Goal: Task Accomplishment & Management: Use online tool/utility

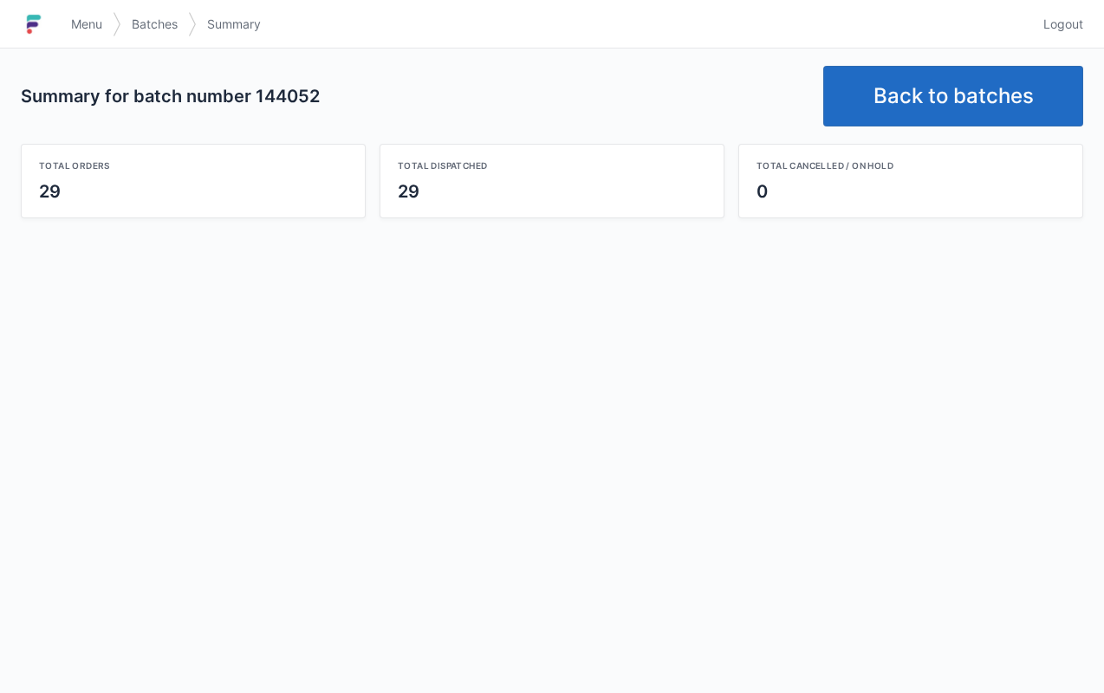
click at [962, 107] on link "Back to batches" at bounding box center [953, 96] width 260 height 61
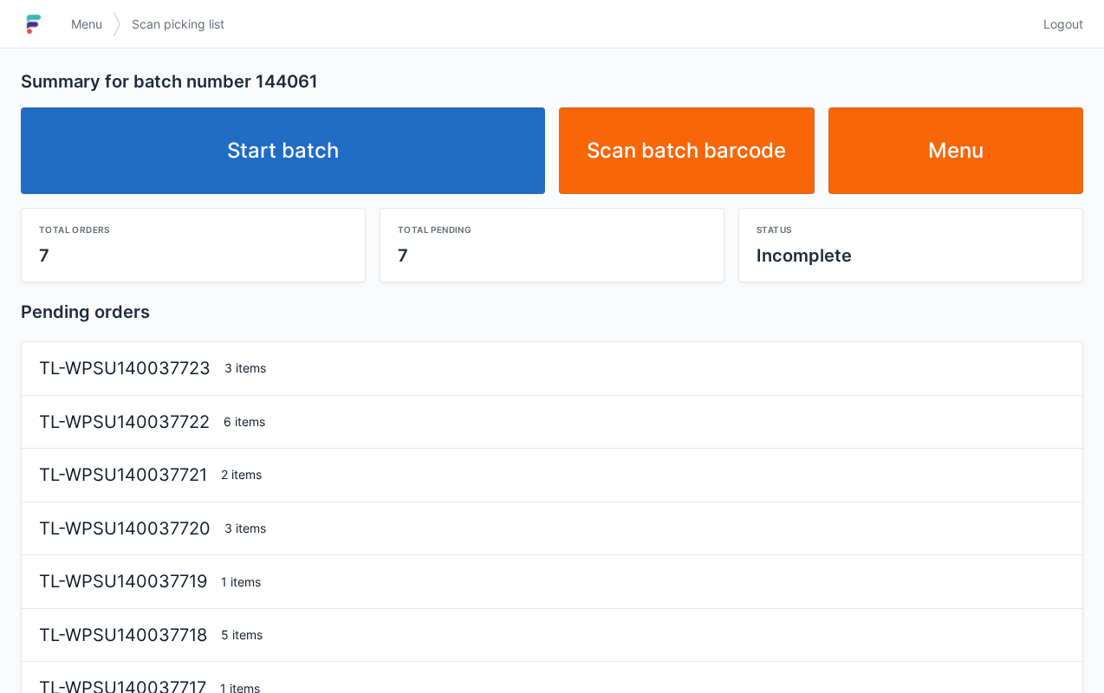
click at [294, 127] on link "Start batch" at bounding box center [283, 150] width 524 height 87
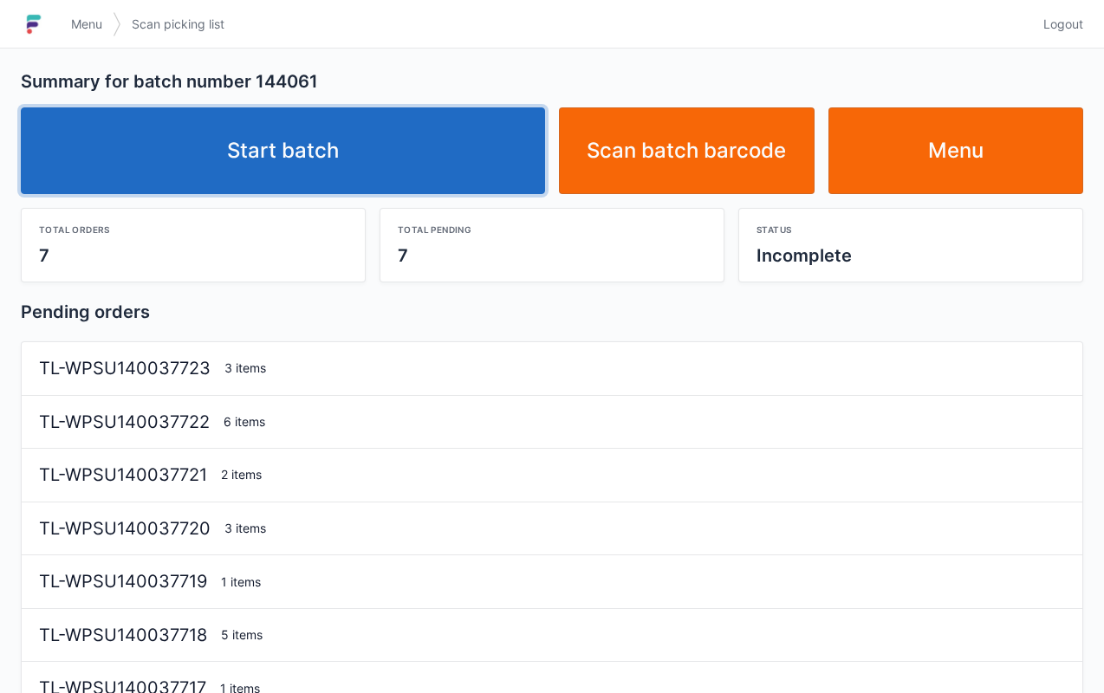
click at [404, 173] on link "Start batch" at bounding box center [283, 150] width 524 height 87
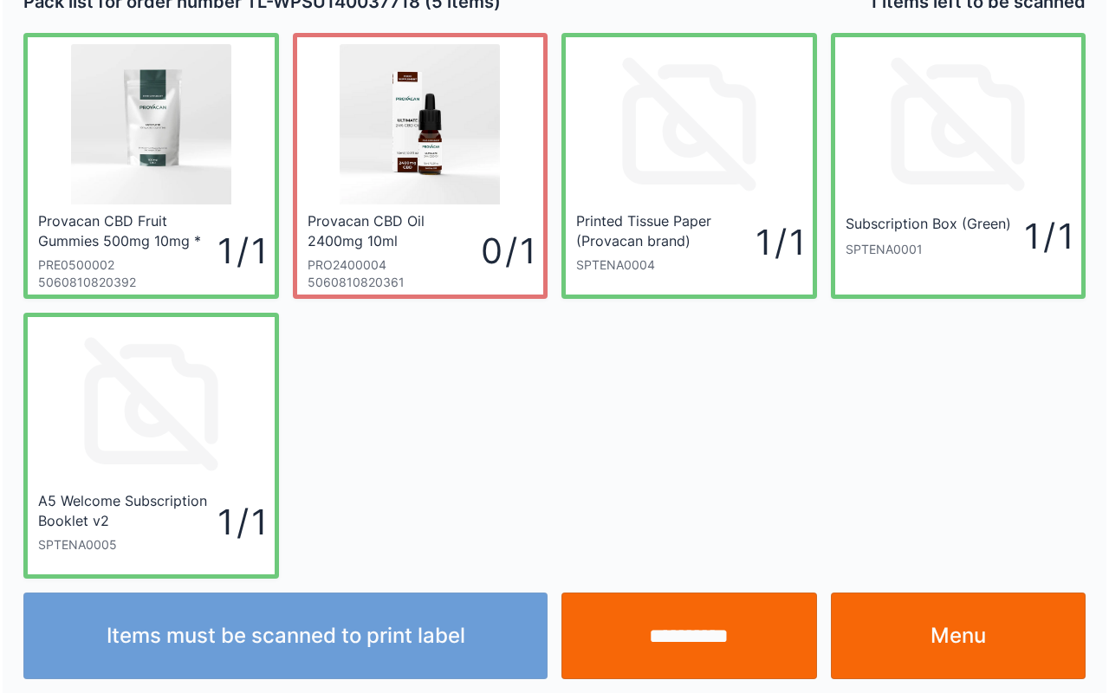
scroll to position [31, 0]
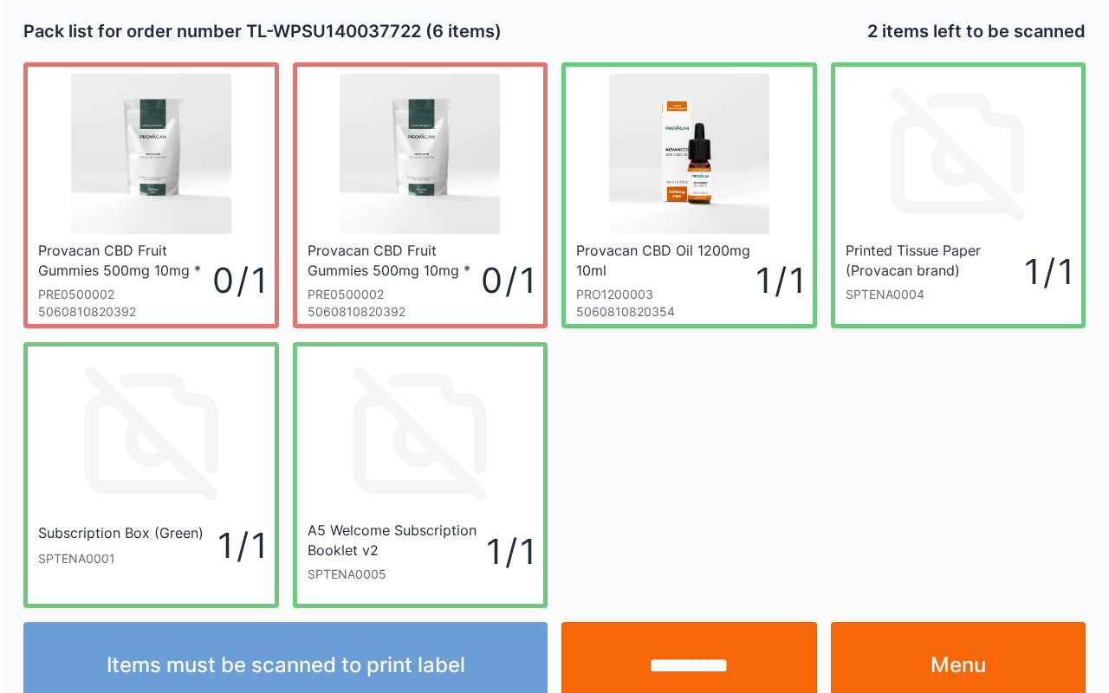
scroll to position [31, 0]
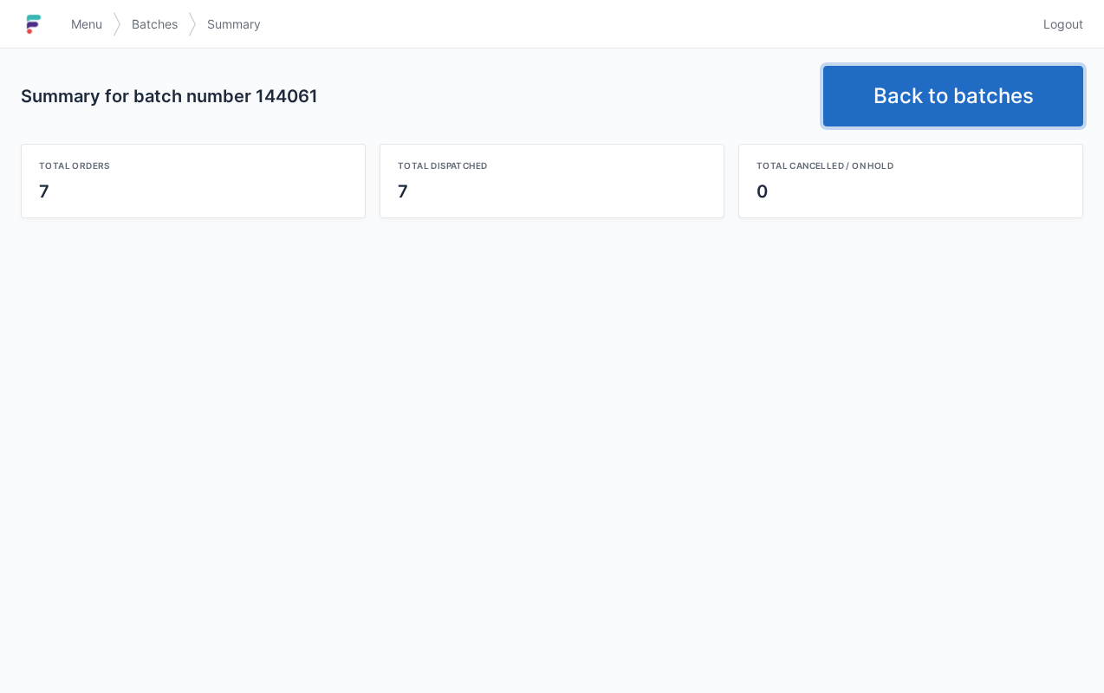
click at [965, 94] on link "Back to batches" at bounding box center [953, 96] width 260 height 61
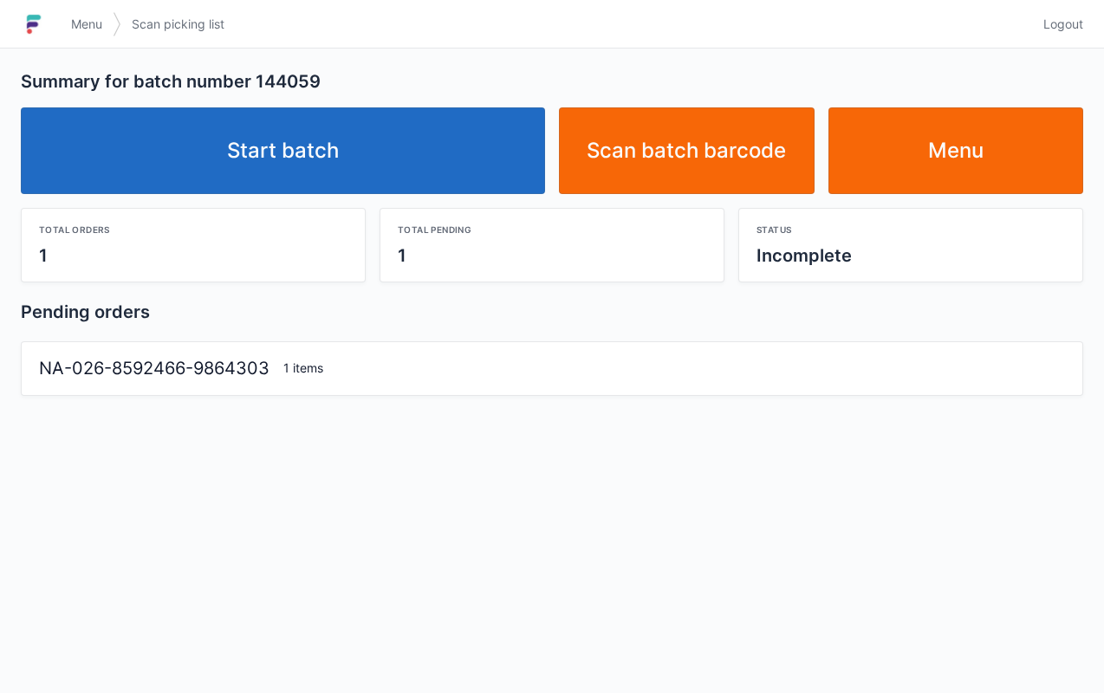
click at [296, 179] on link "Start batch" at bounding box center [283, 150] width 524 height 87
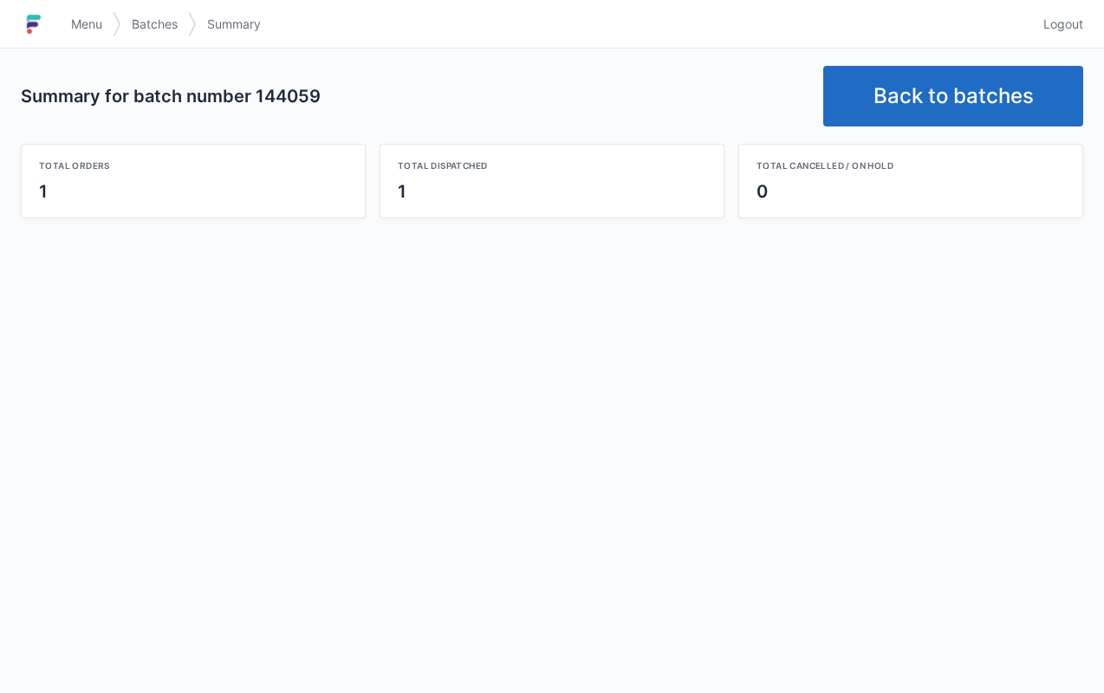
click at [996, 99] on link "Back to batches" at bounding box center [953, 96] width 260 height 61
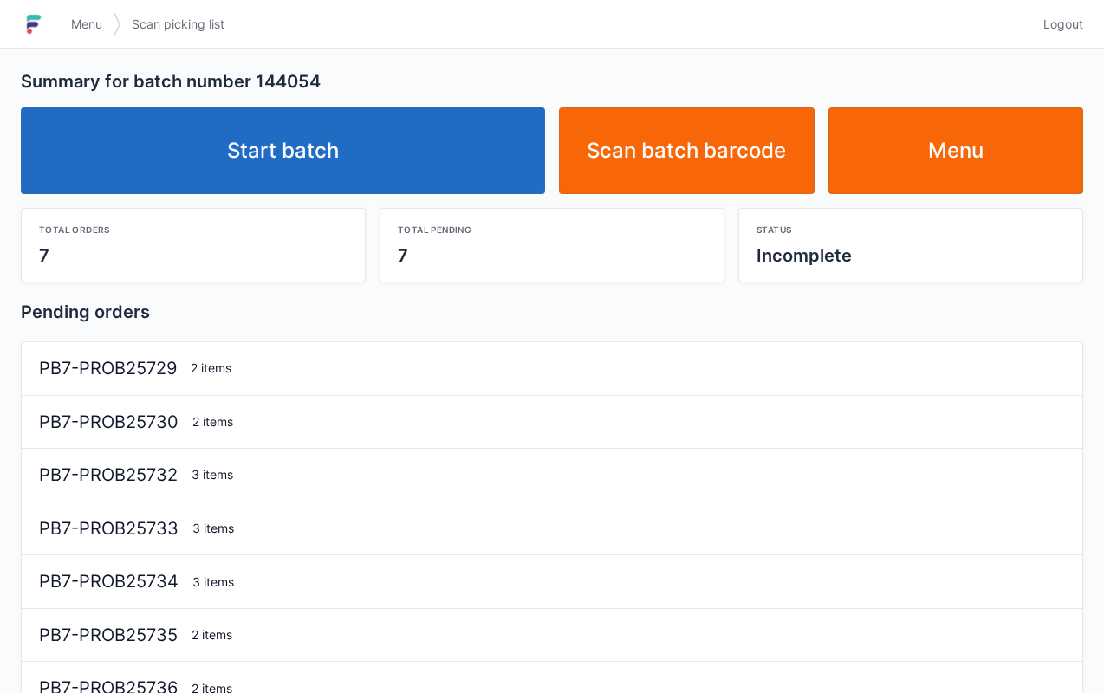
click at [376, 149] on link "Start batch" at bounding box center [283, 150] width 524 height 87
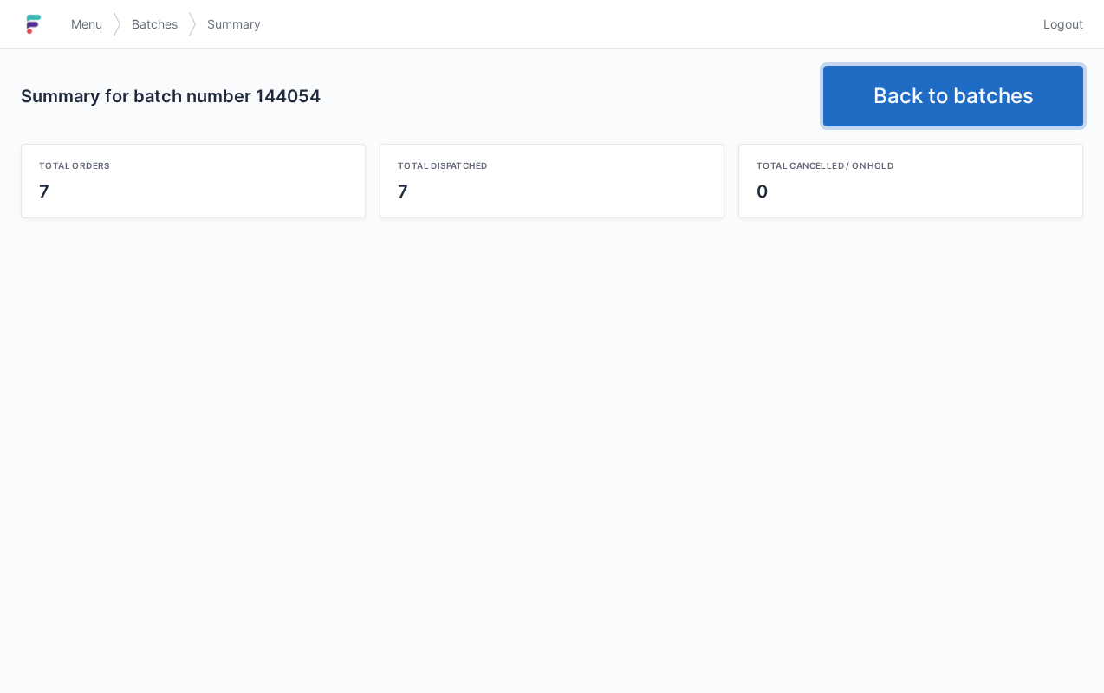
click at [991, 80] on link "Back to batches" at bounding box center [953, 96] width 260 height 61
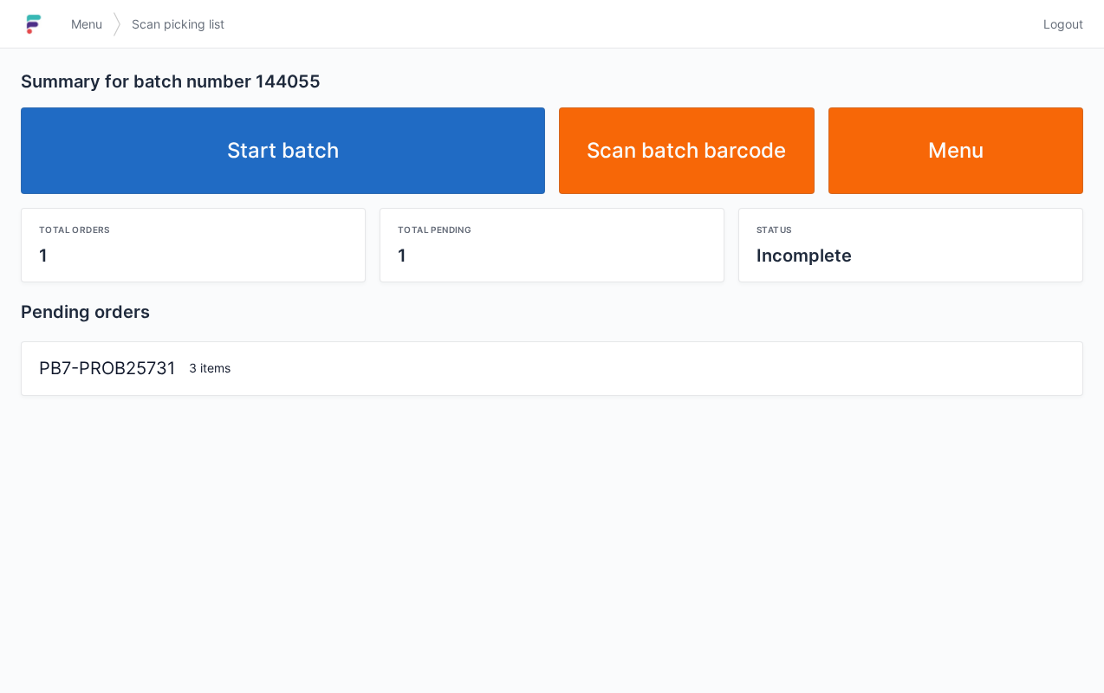
click at [345, 159] on link "Start batch" at bounding box center [283, 150] width 524 height 87
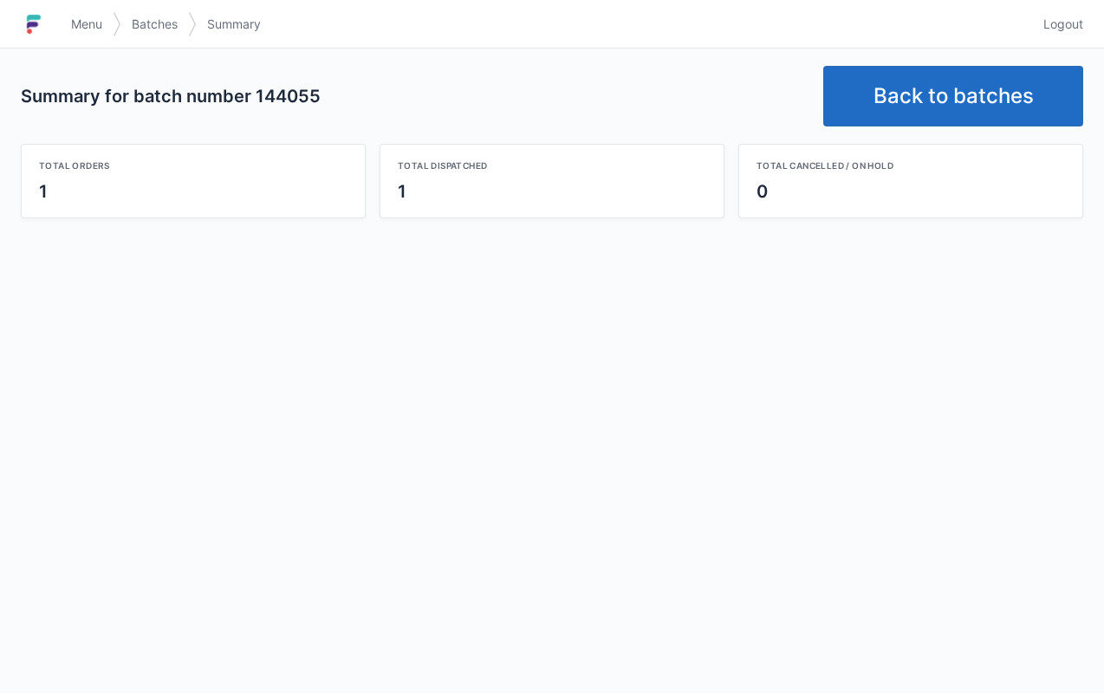
click at [969, 91] on link "Back to batches" at bounding box center [953, 96] width 260 height 61
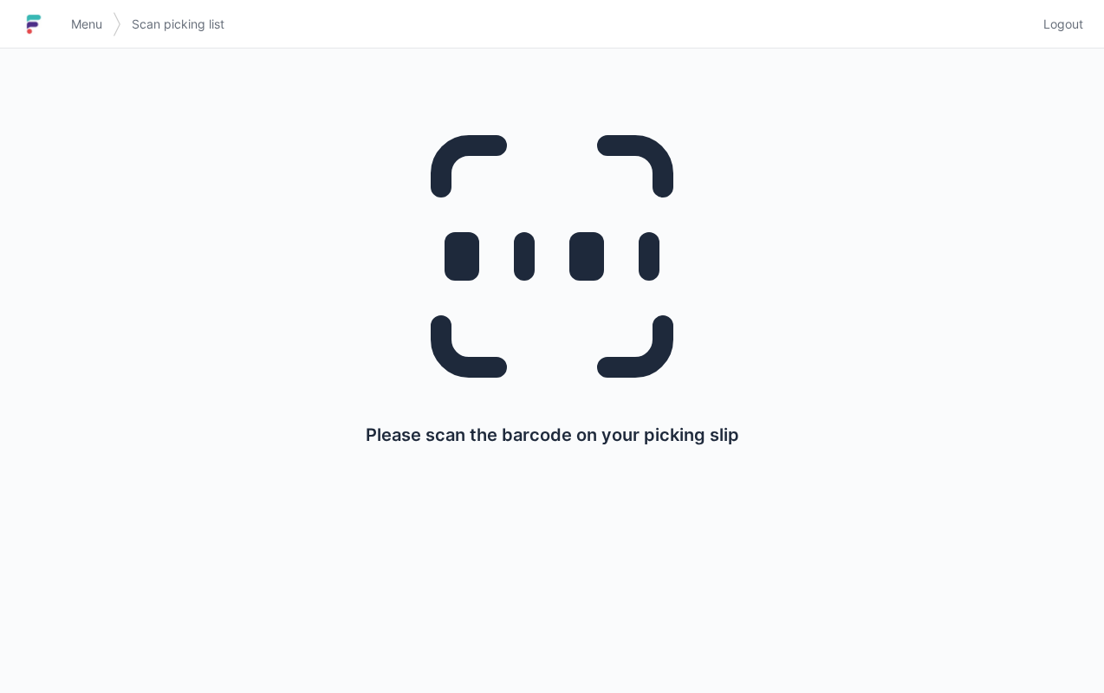
click at [81, 10] on link "Menu" at bounding box center [87, 24] width 52 height 31
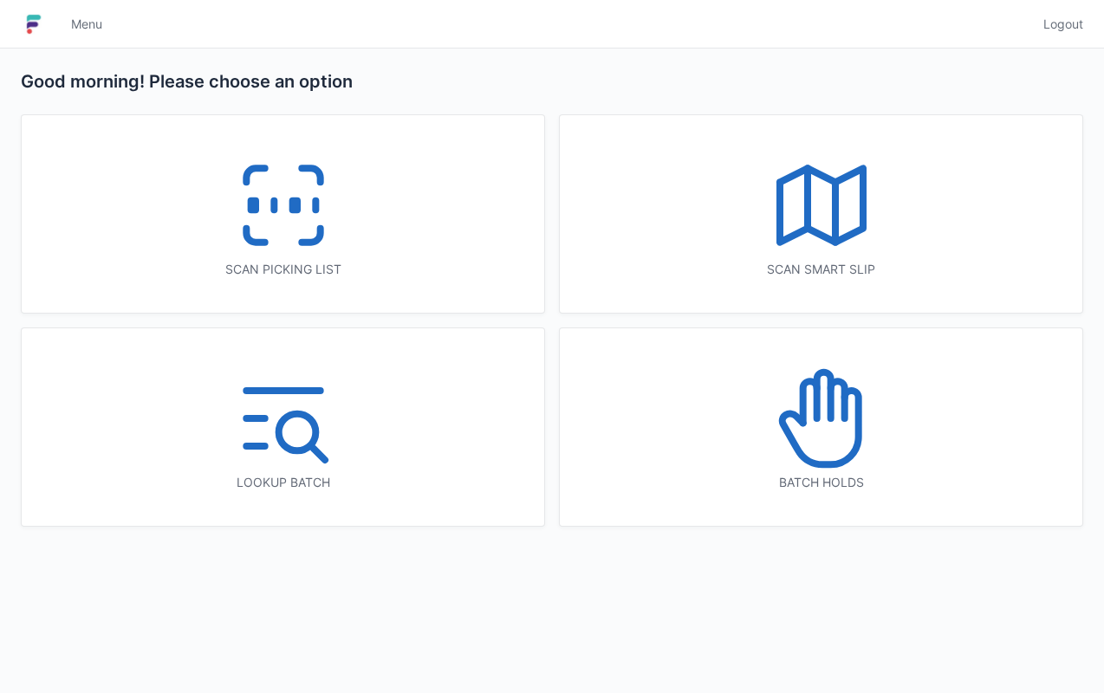
click at [813, 411] on icon at bounding box center [809, 402] width 14 height 42
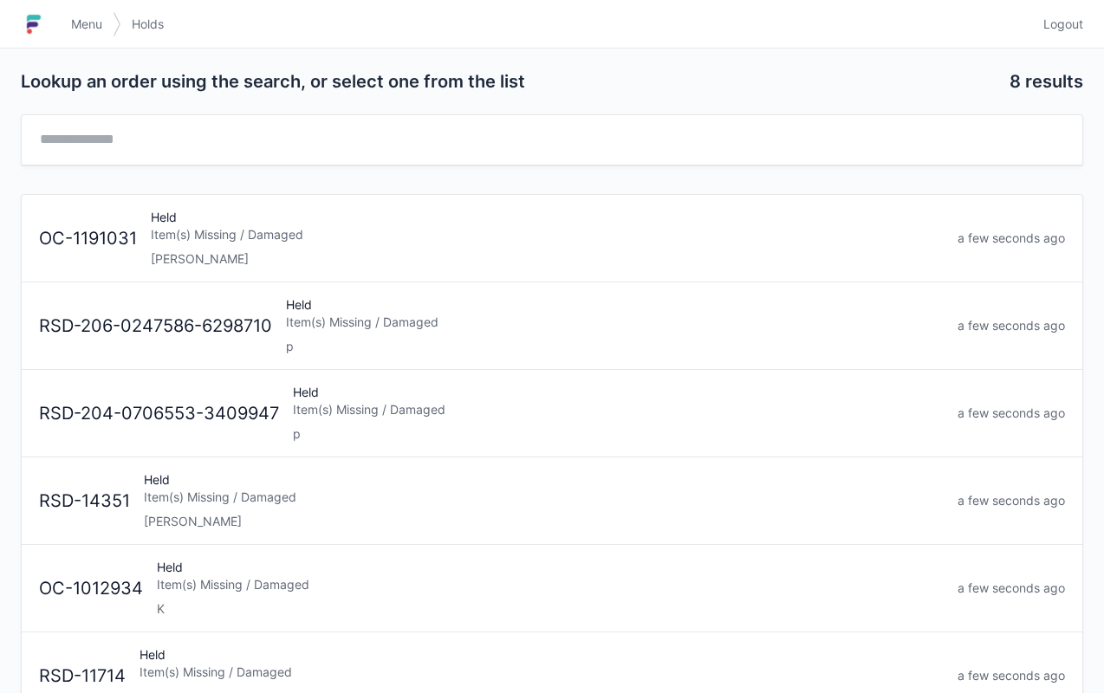
click at [75, 17] on span "Menu" at bounding box center [86, 24] width 31 height 17
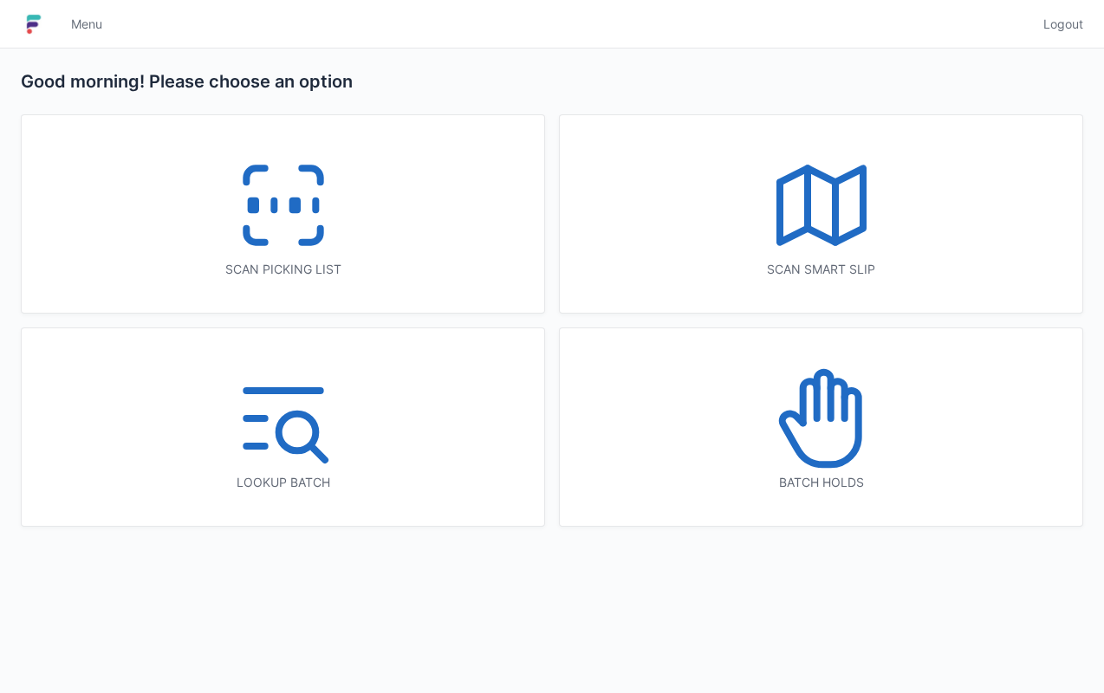
click at [280, 218] on icon at bounding box center [283, 205] width 111 height 111
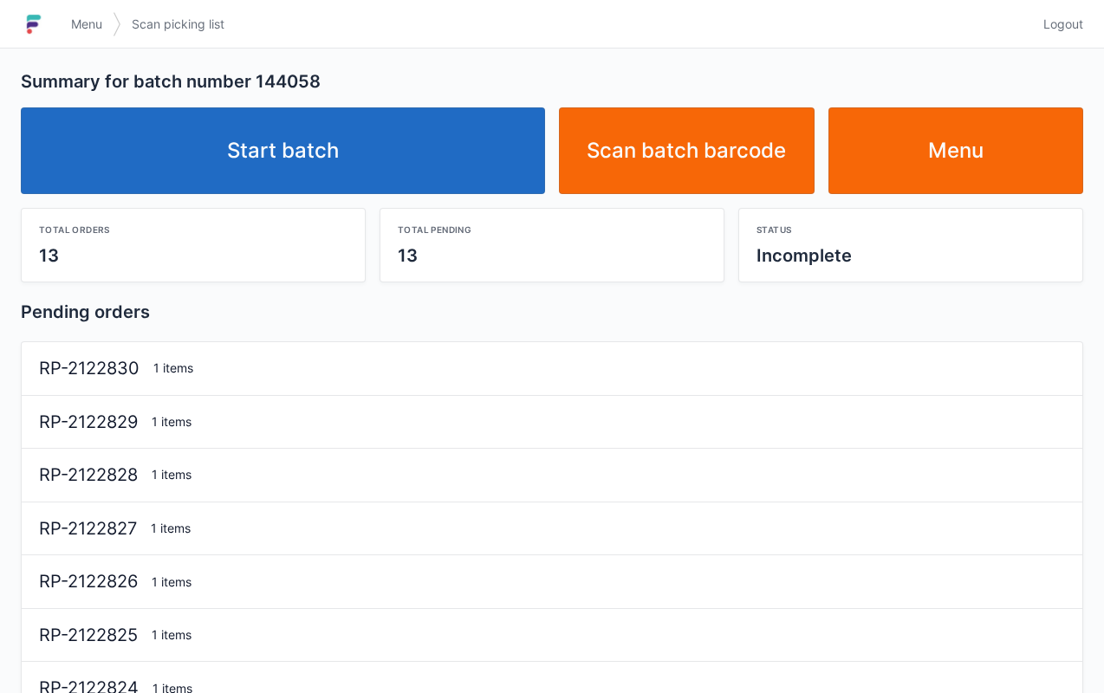
click at [310, 144] on link "Start batch" at bounding box center [283, 150] width 524 height 87
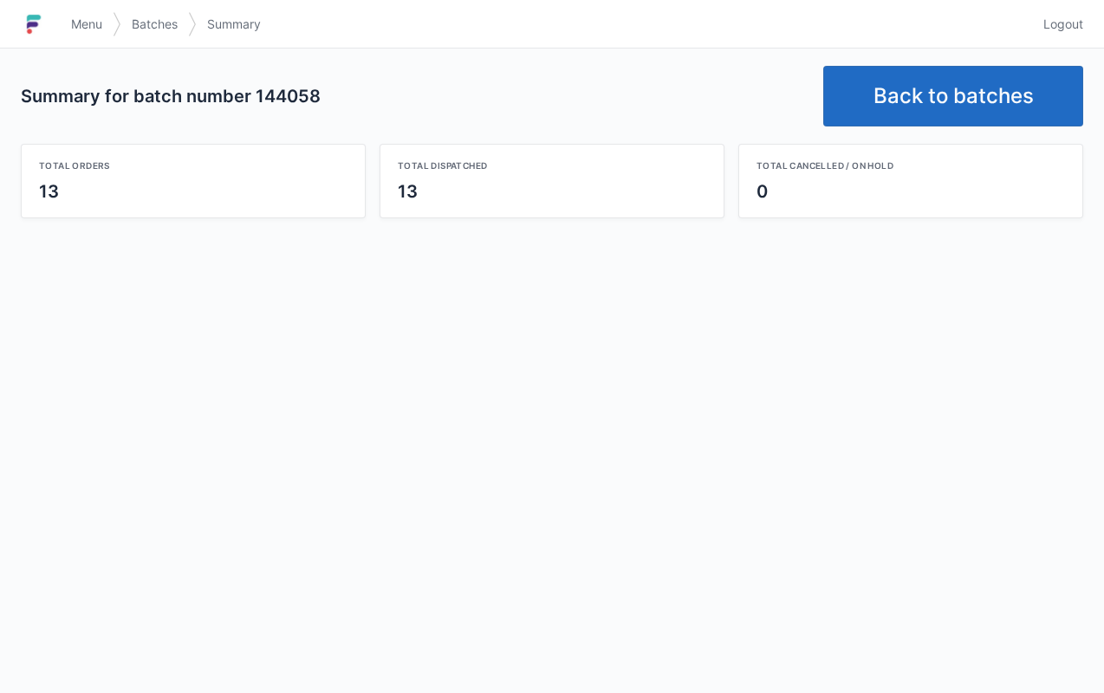
click at [986, 99] on link "Back to batches" at bounding box center [953, 96] width 260 height 61
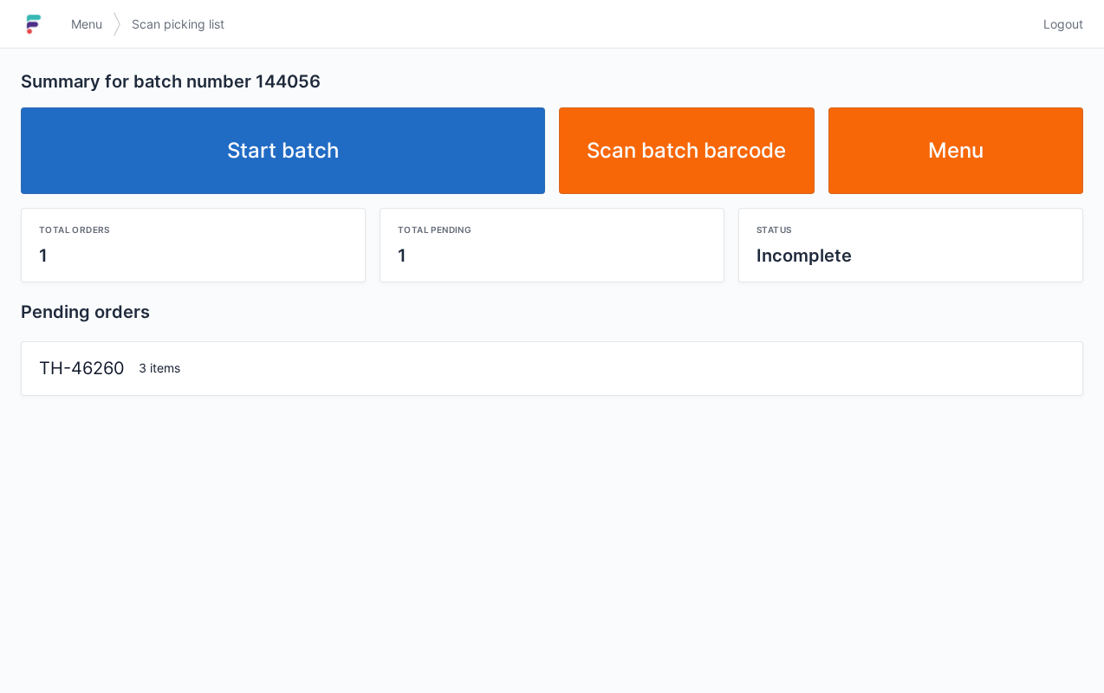
click at [354, 159] on link "Start batch" at bounding box center [283, 150] width 524 height 87
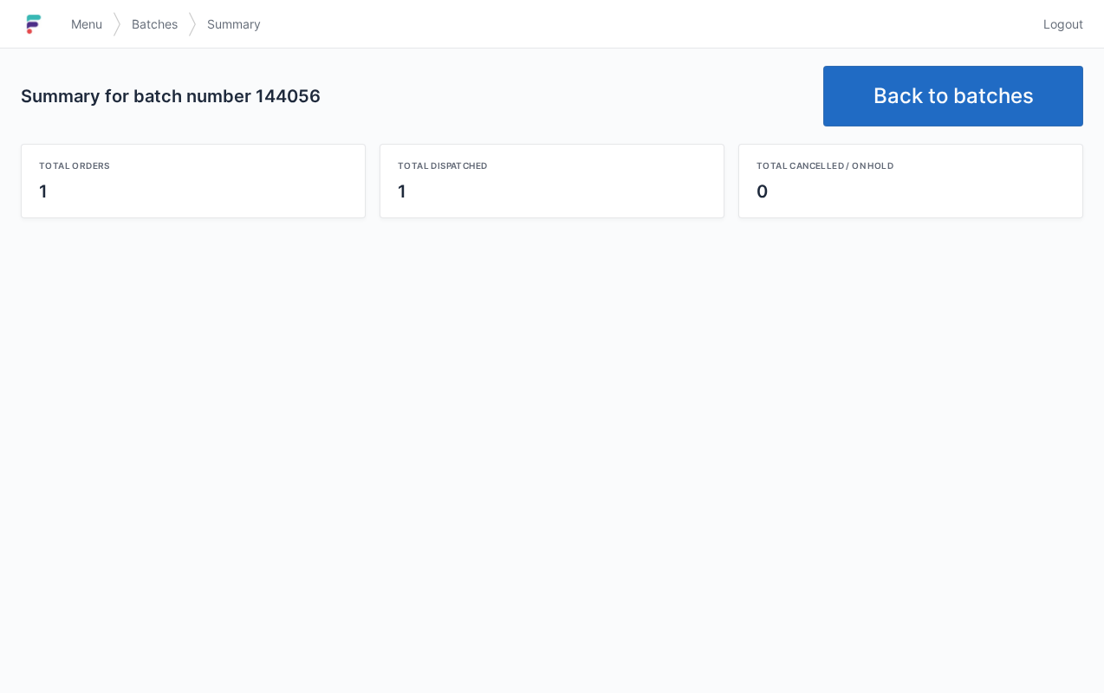
click at [962, 81] on link "Back to batches" at bounding box center [953, 96] width 260 height 61
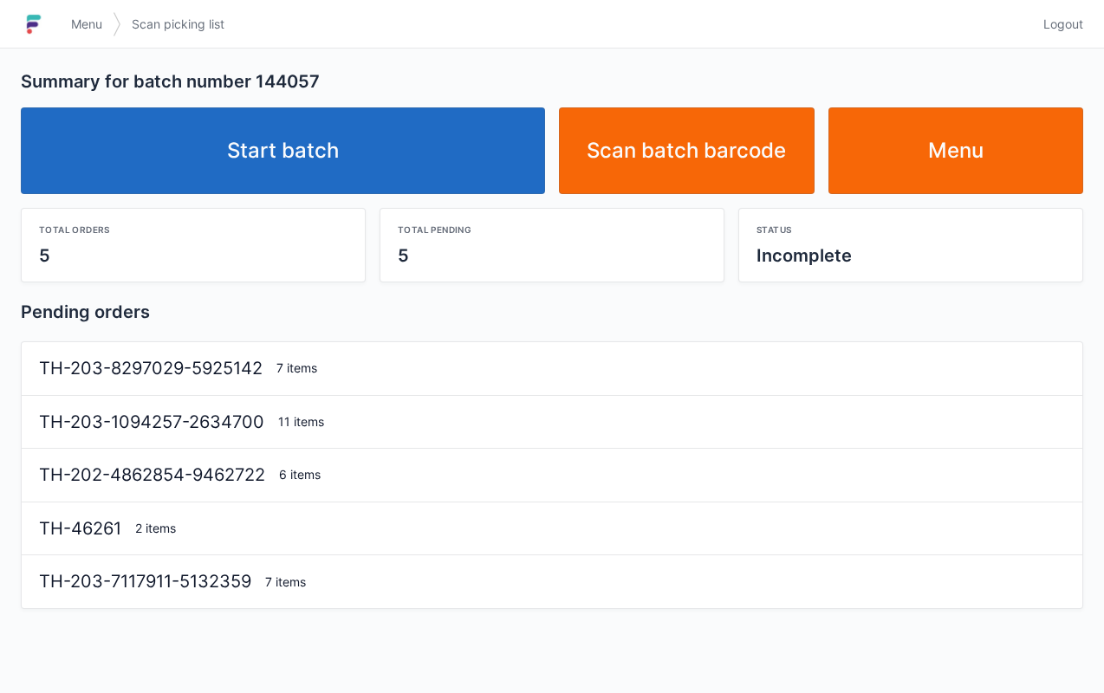
click at [309, 130] on link "Start batch" at bounding box center [283, 150] width 524 height 87
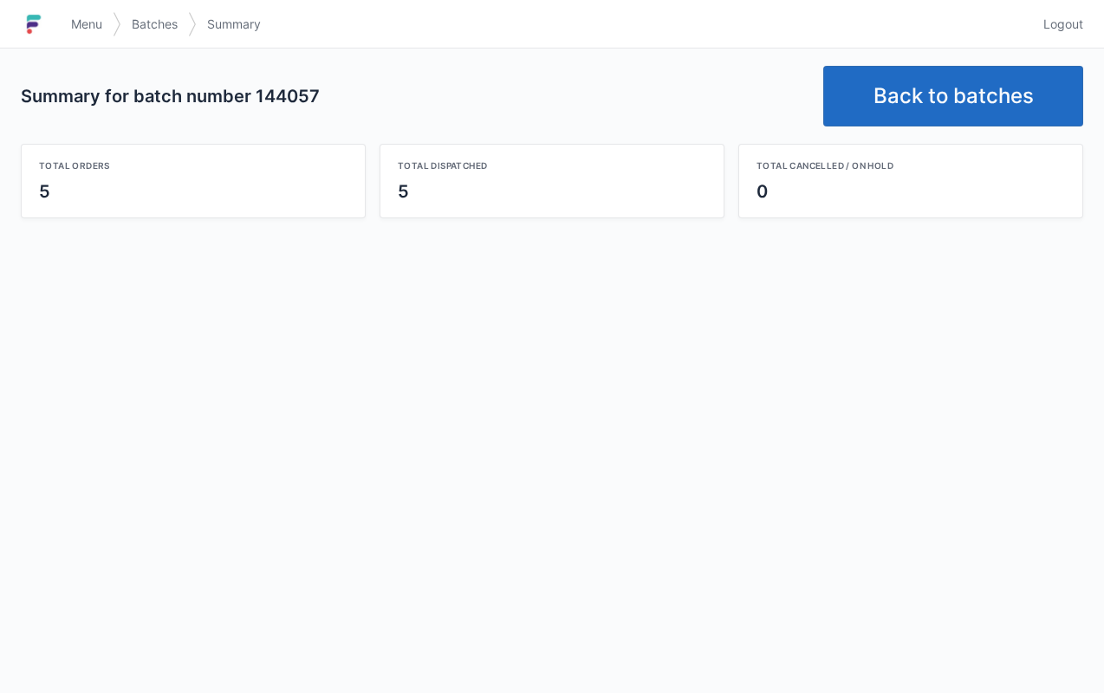
click at [932, 113] on link "Back to batches" at bounding box center [953, 96] width 260 height 61
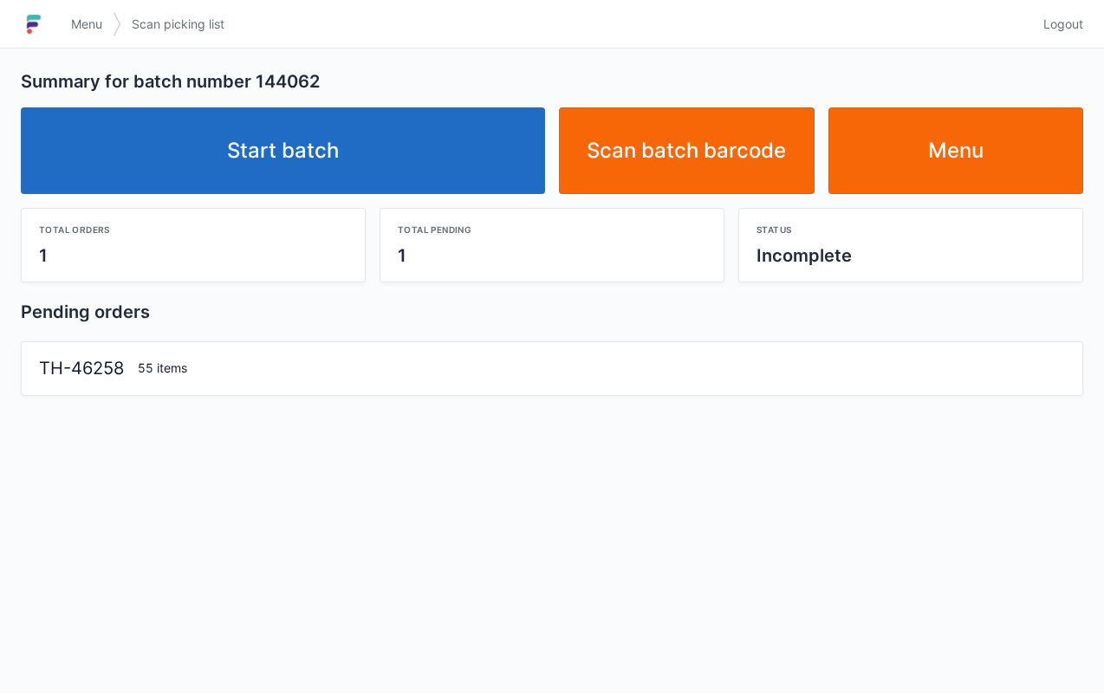
click at [300, 151] on link "Start batch" at bounding box center [283, 150] width 524 height 87
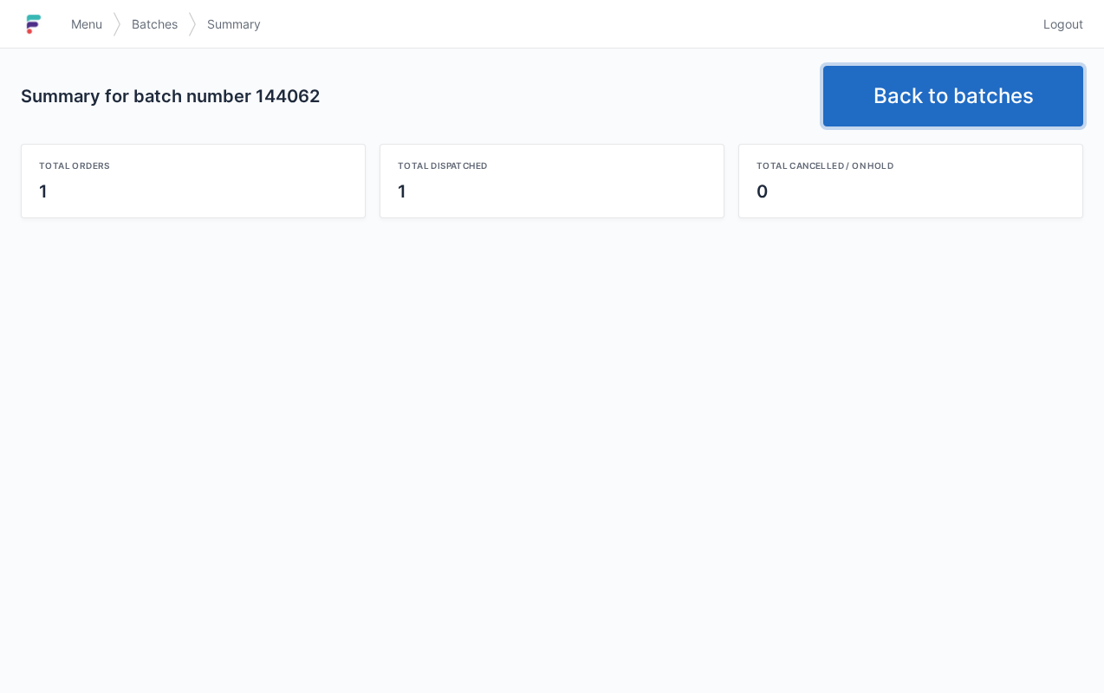
click at [994, 85] on link "Back to batches" at bounding box center [953, 96] width 260 height 61
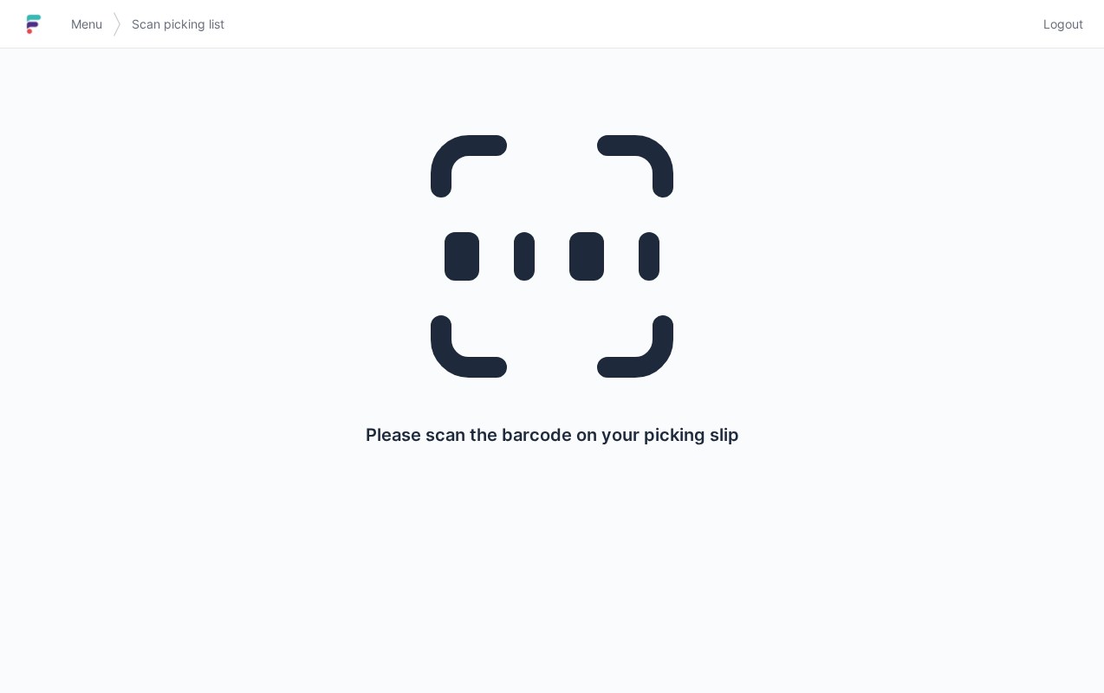
click at [986, 61] on div "Please scan the barcode on your picking slip" at bounding box center [552, 272] width 1021 height 447
click at [98, 22] on span "Menu" at bounding box center [86, 24] width 31 height 17
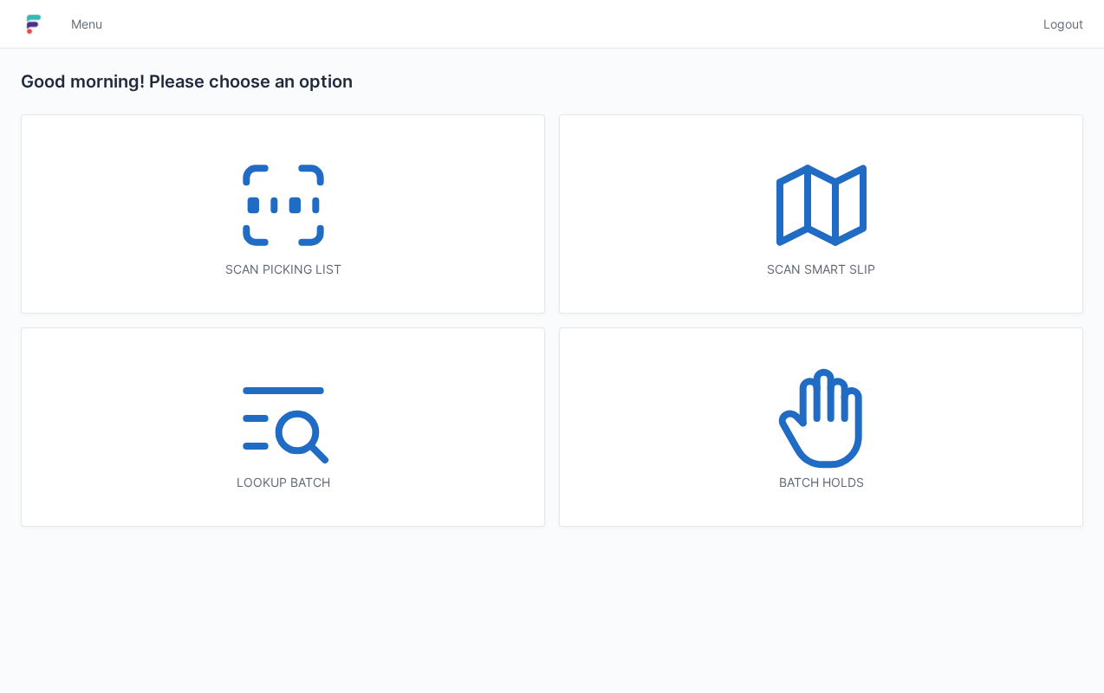
click at [831, 210] on icon at bounding box center [821, 205] width 111 height 111
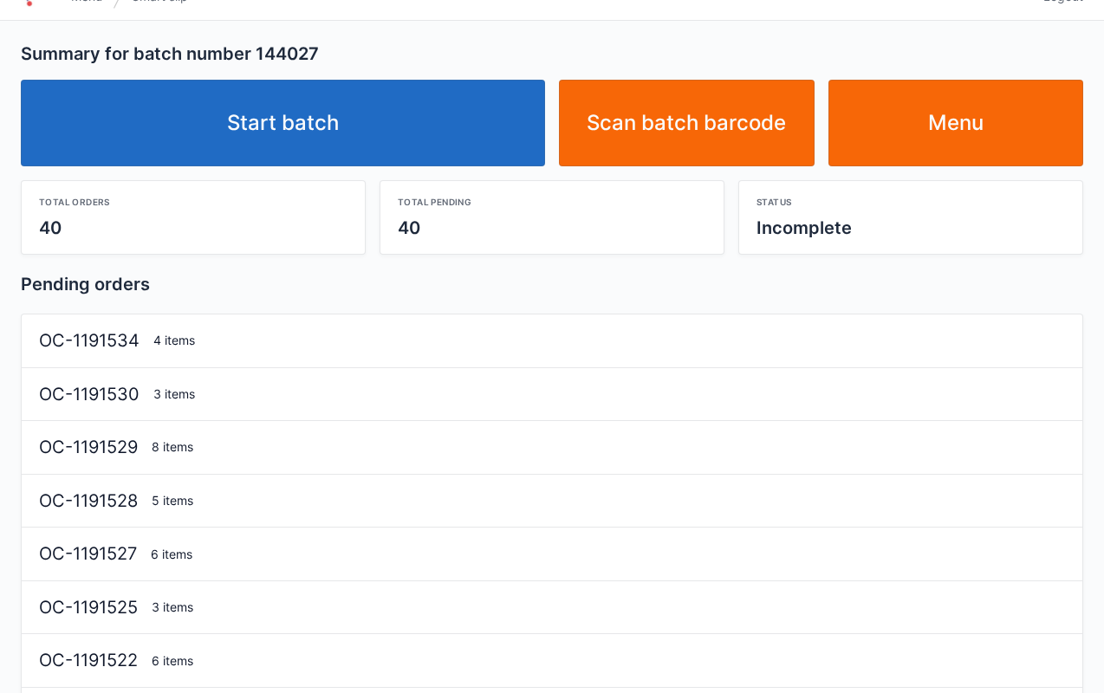
scroll to position [35, 0]
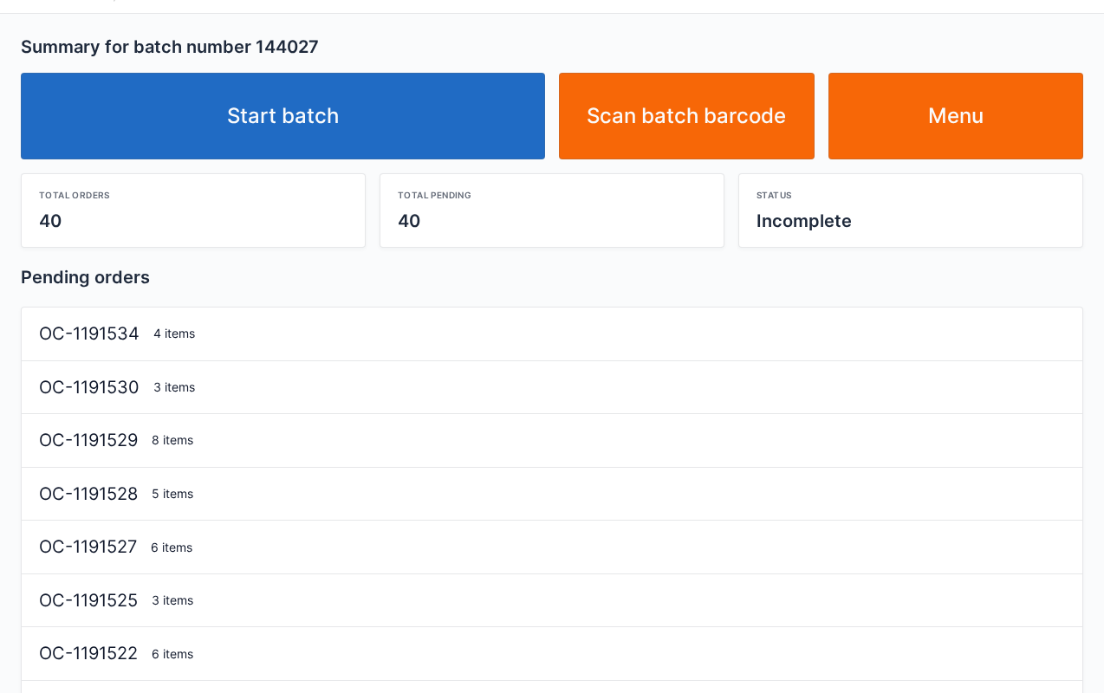
click at [283, 90] on link "Start batch" at bounding box center [283, 116] width 524 height 87
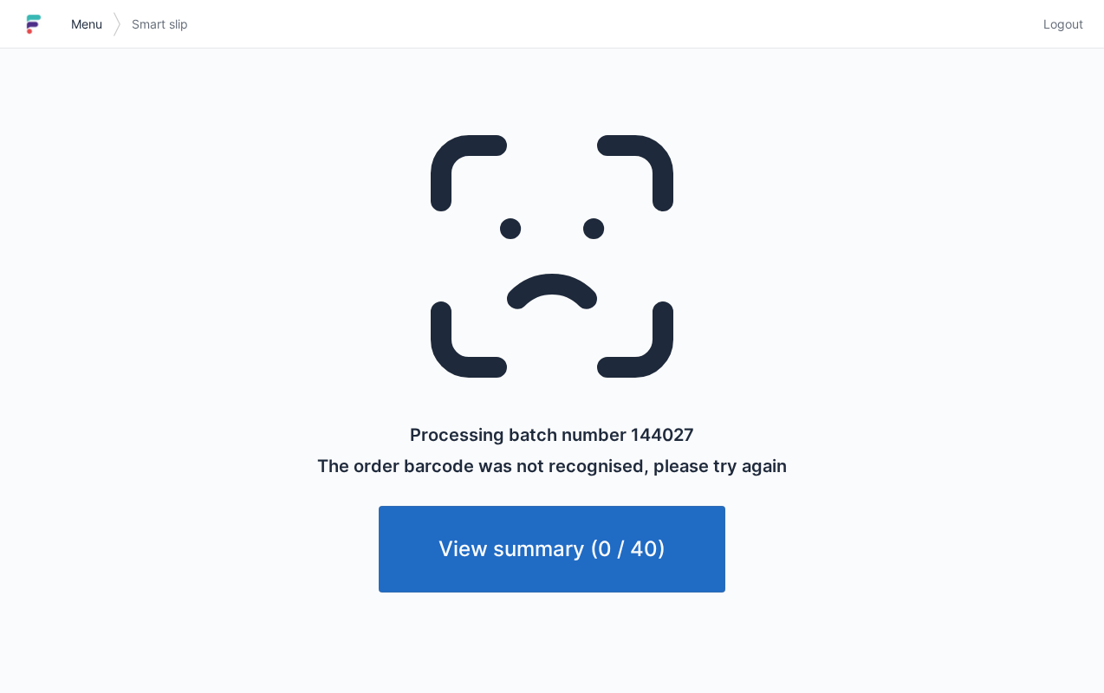
click at [99, 17] on span "Menu" at bounding box center [86, 24] width 31 height 17
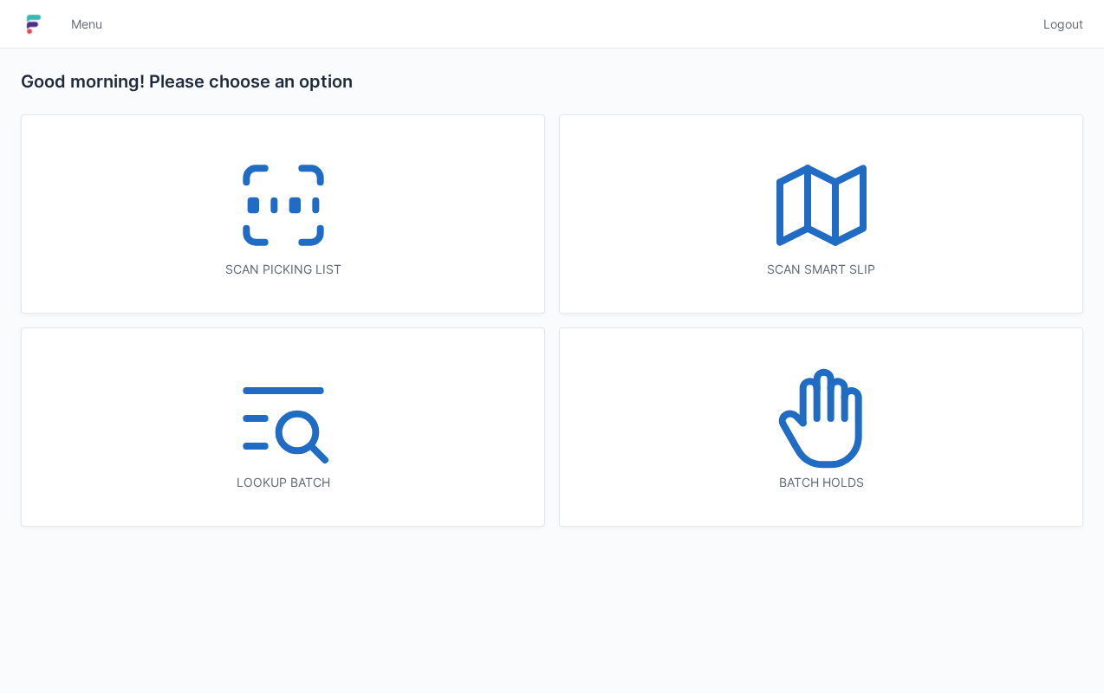
click at [833, 159] on icon at bounding box center [821, 205] width 111 height 111
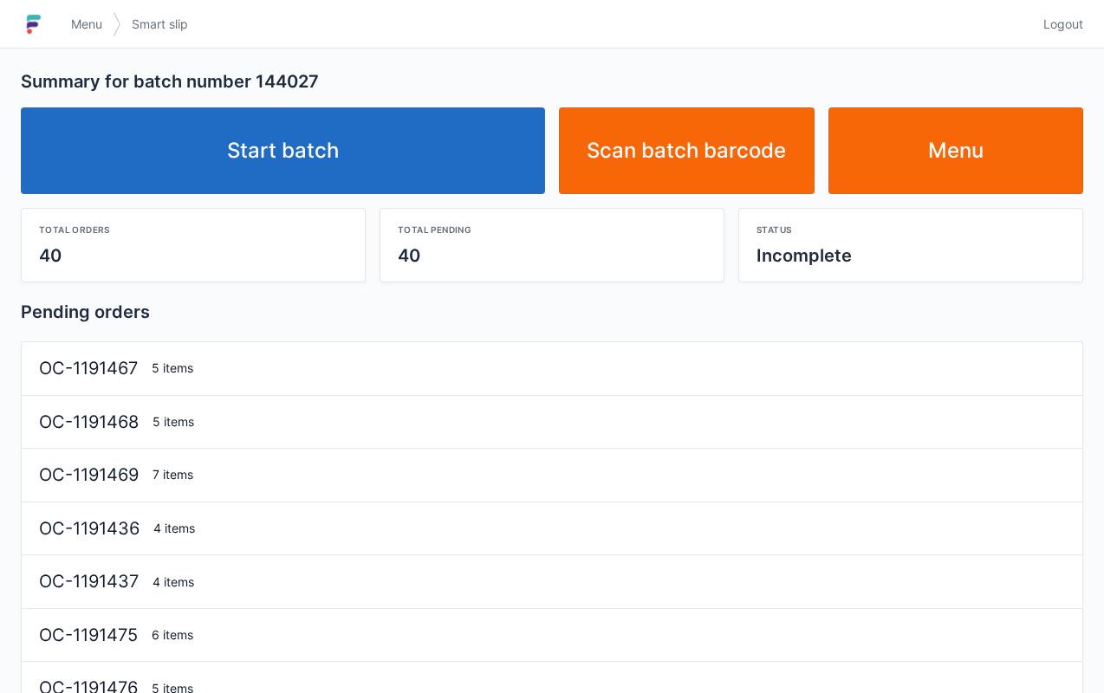
click at [286, 133] on link "Start batch" at bounding box center [283, 150] width 524 height 87
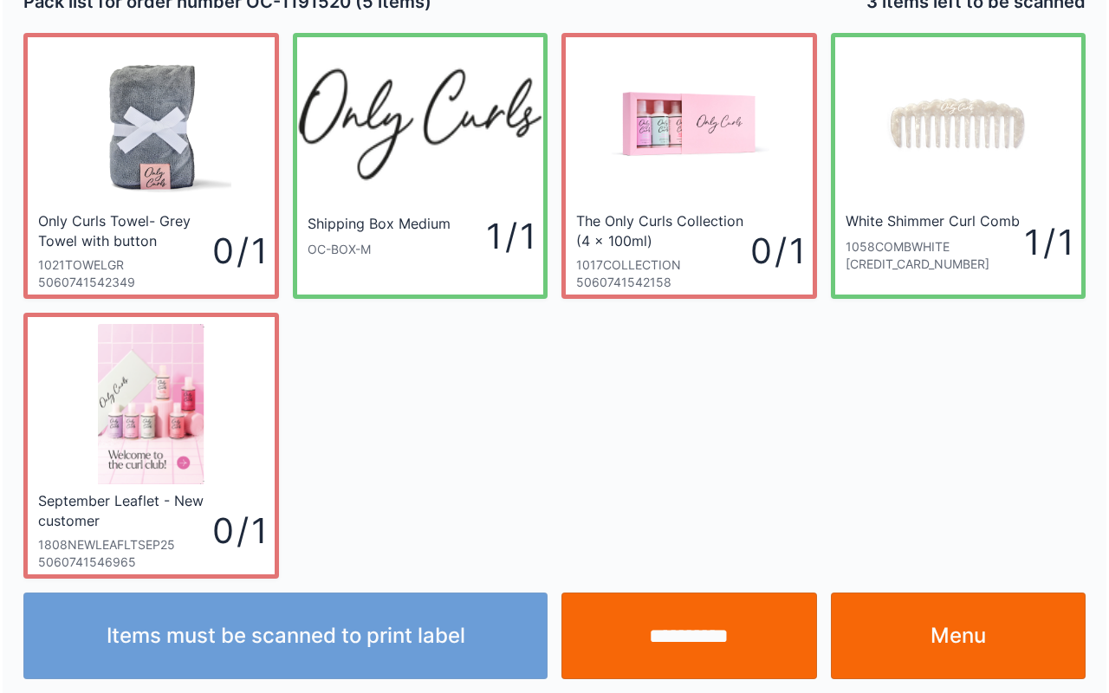
scroll to position [31, 0]
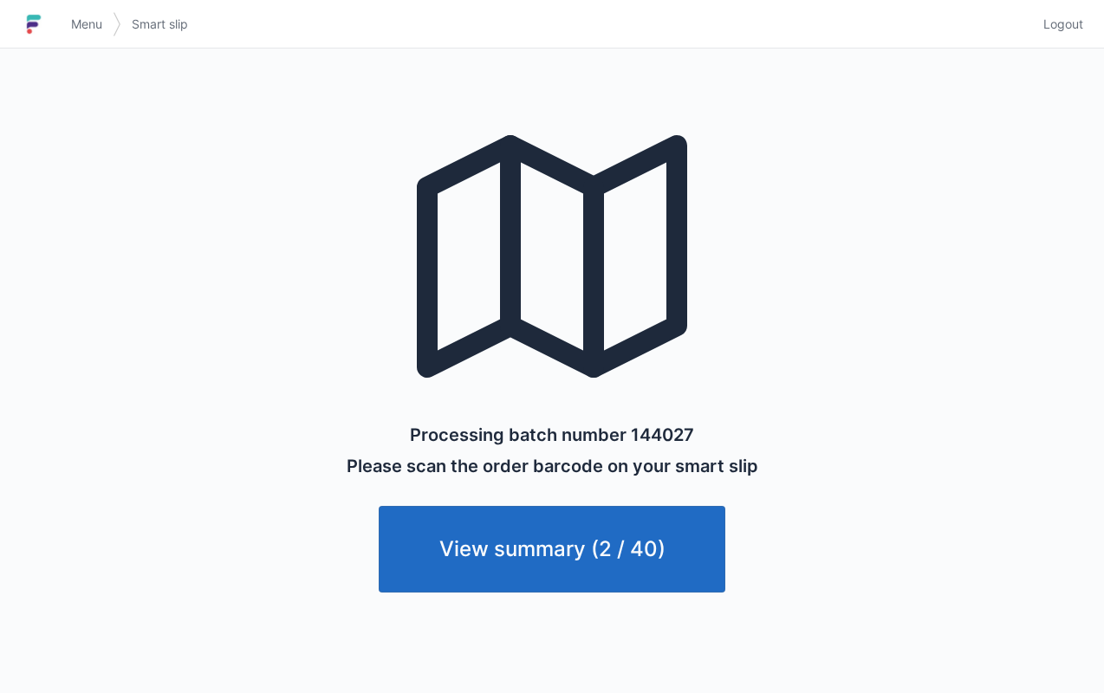
click at [84, 20] on span "Menu" at bounding box center [86, 24] width 31 height 17
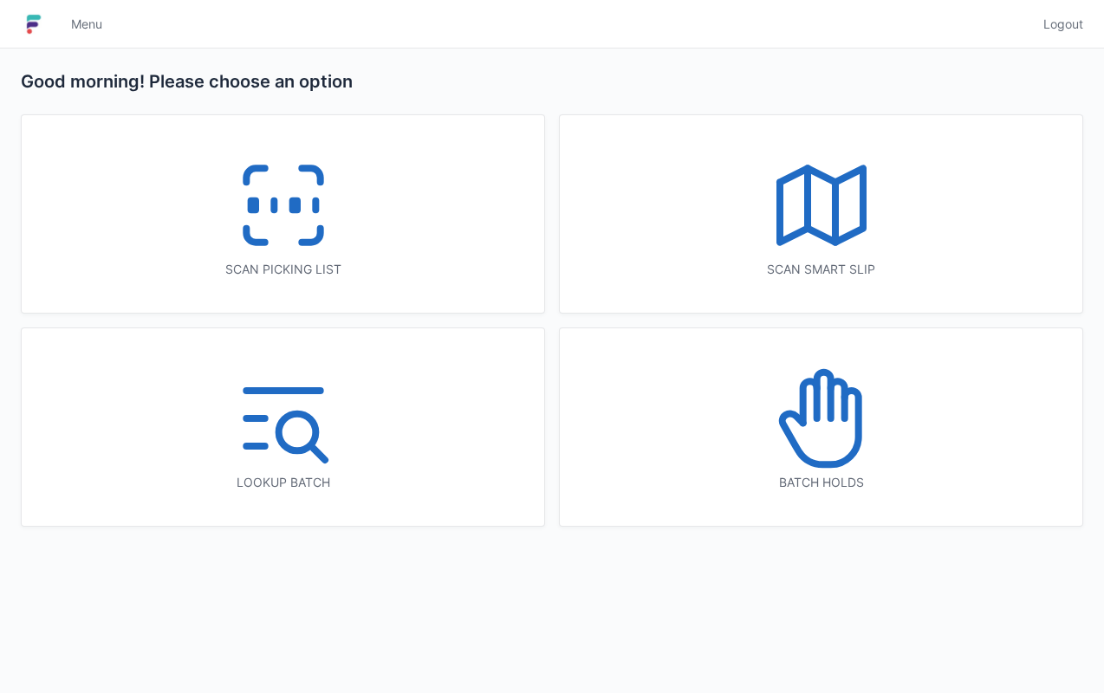
click at [275, 192] on icon at bounding box center [283, 205] width 111 height 111
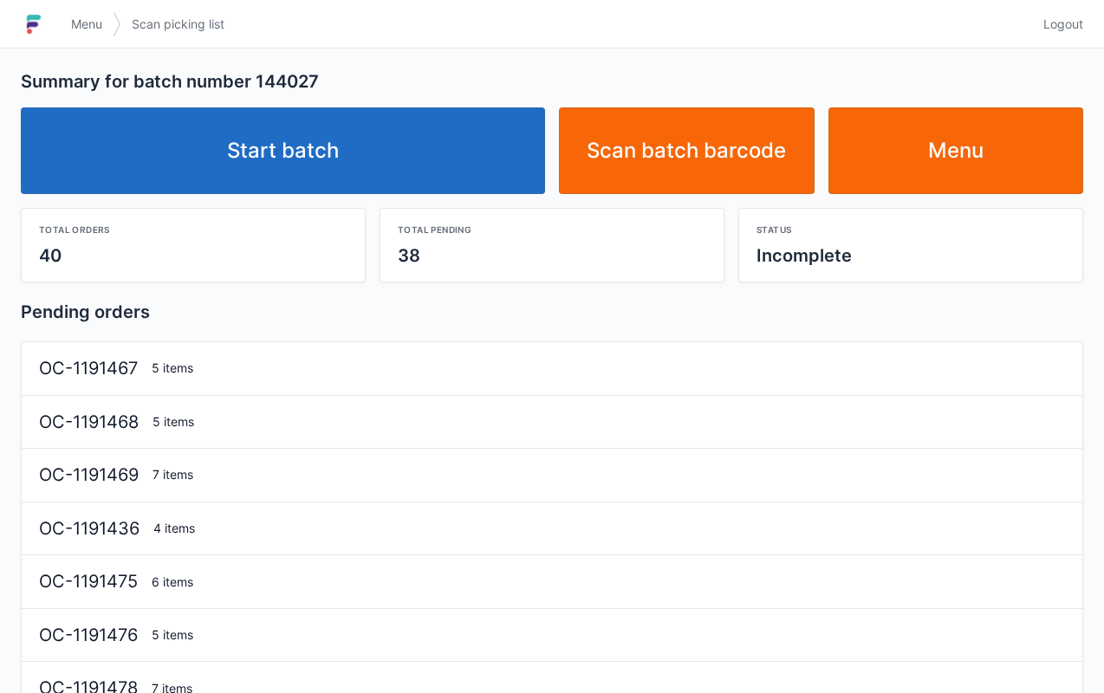
click at [307, 125] on link "Start batch" at bounding box center [283, 150] width 524 height 87
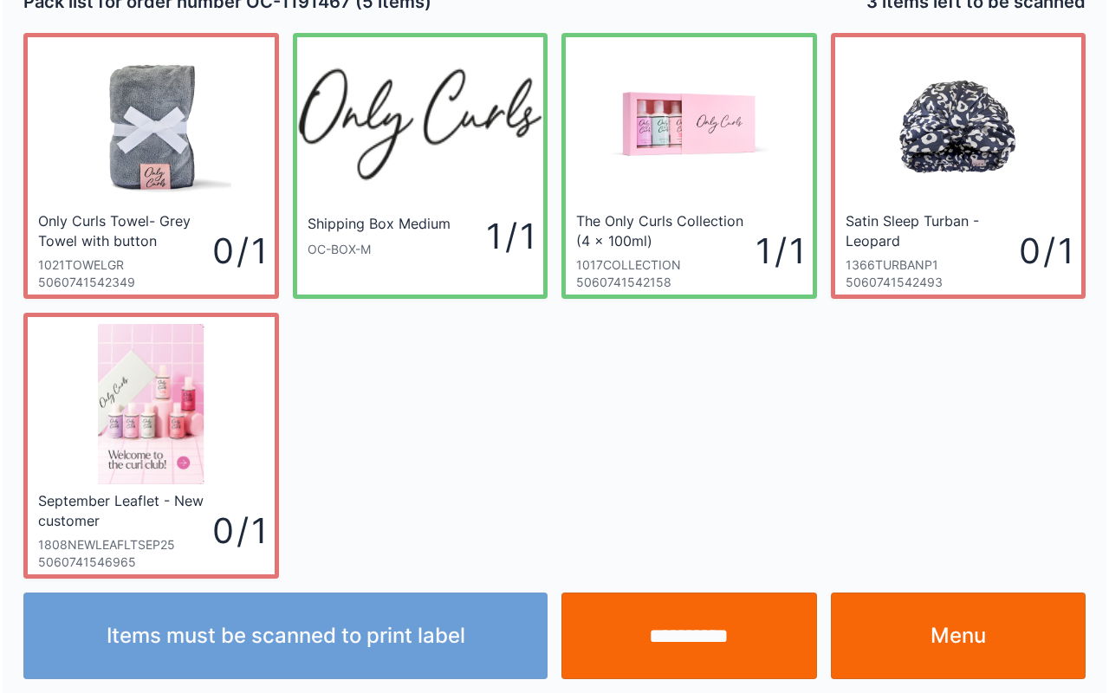
scroll to position [31, 0]
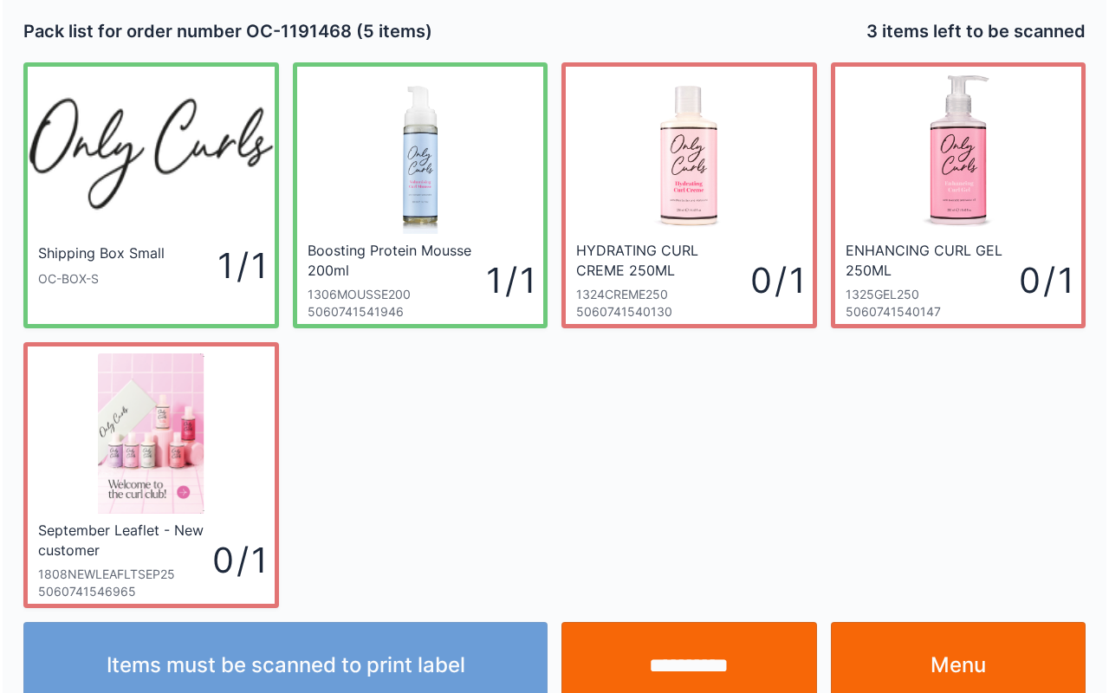
scroll to position [31, 0]
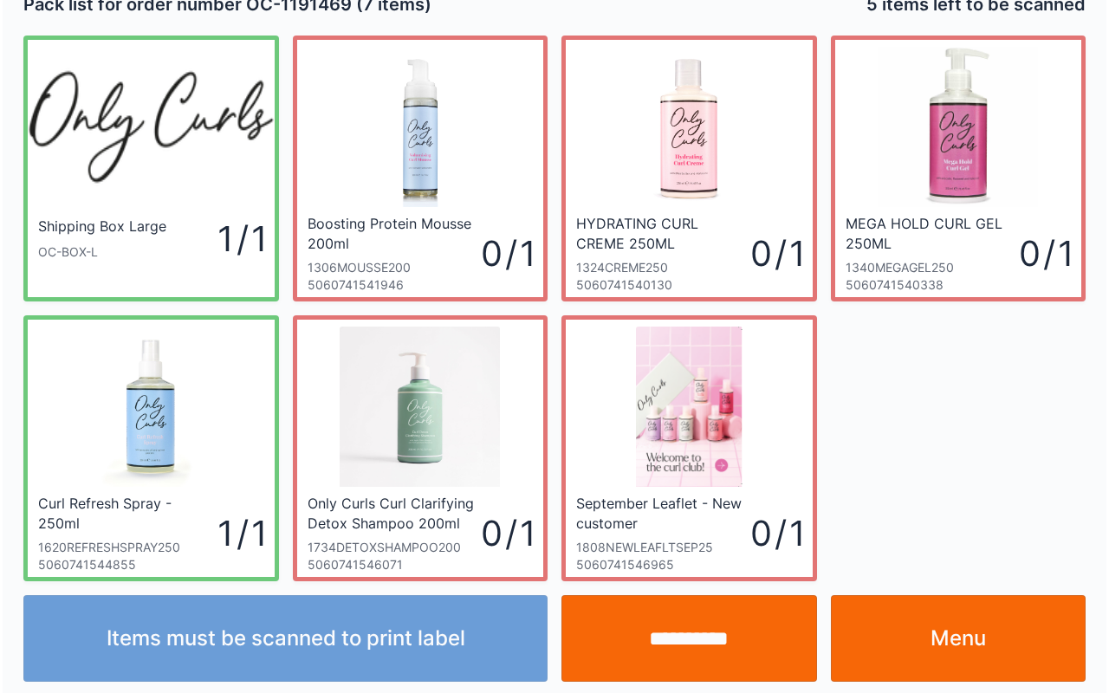
scroll to position [31, 0]
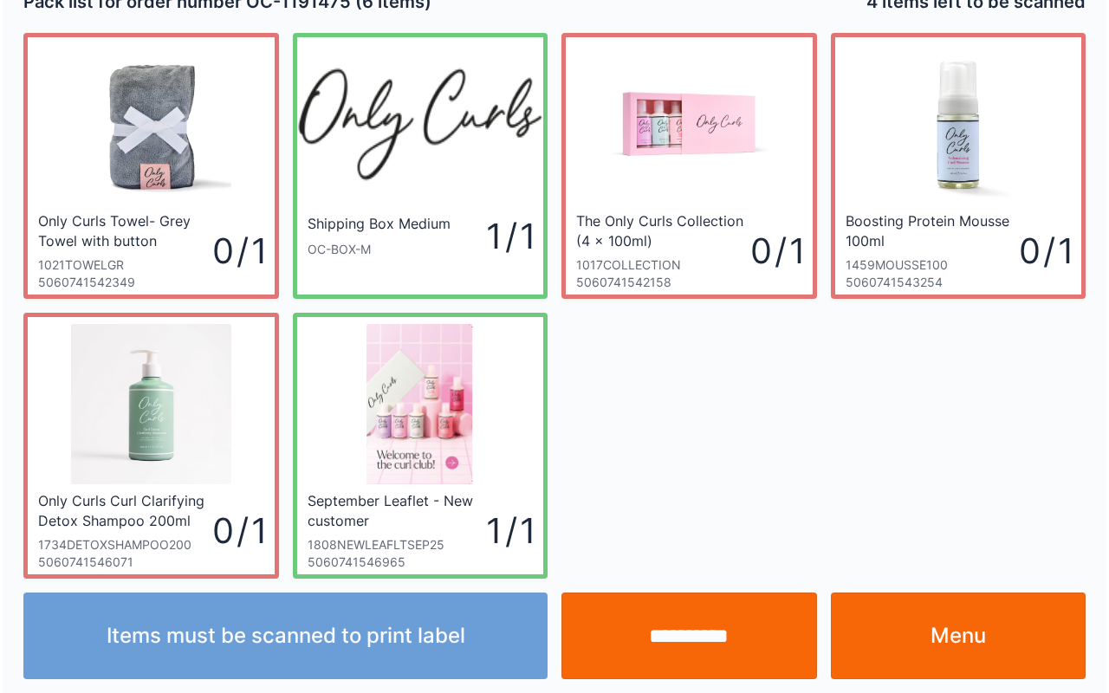
scroll to position [31, 0]
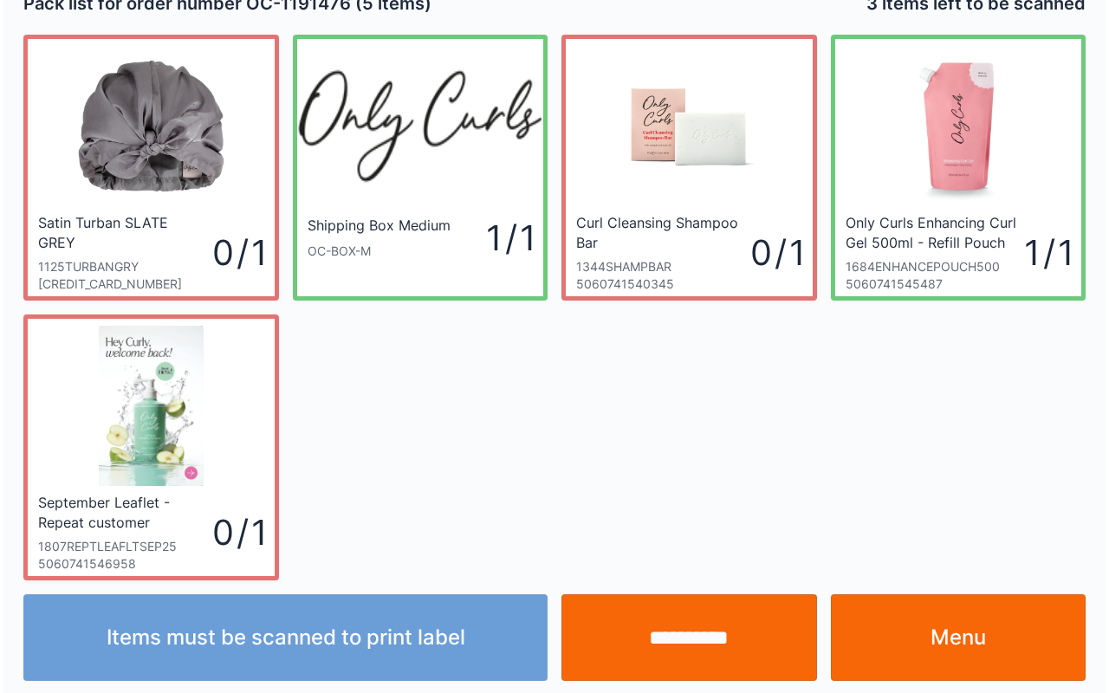
scroll to position [31, 0]
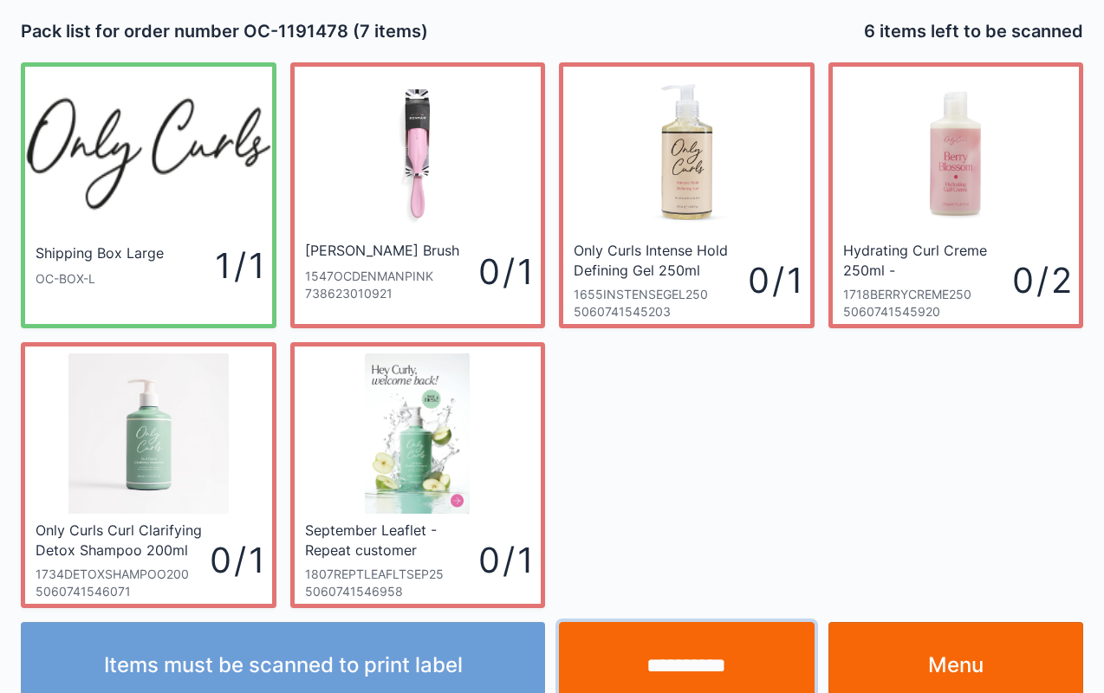
click at [711, 666] on input "**********" at bounding box center [687, 665] width 256 height 87
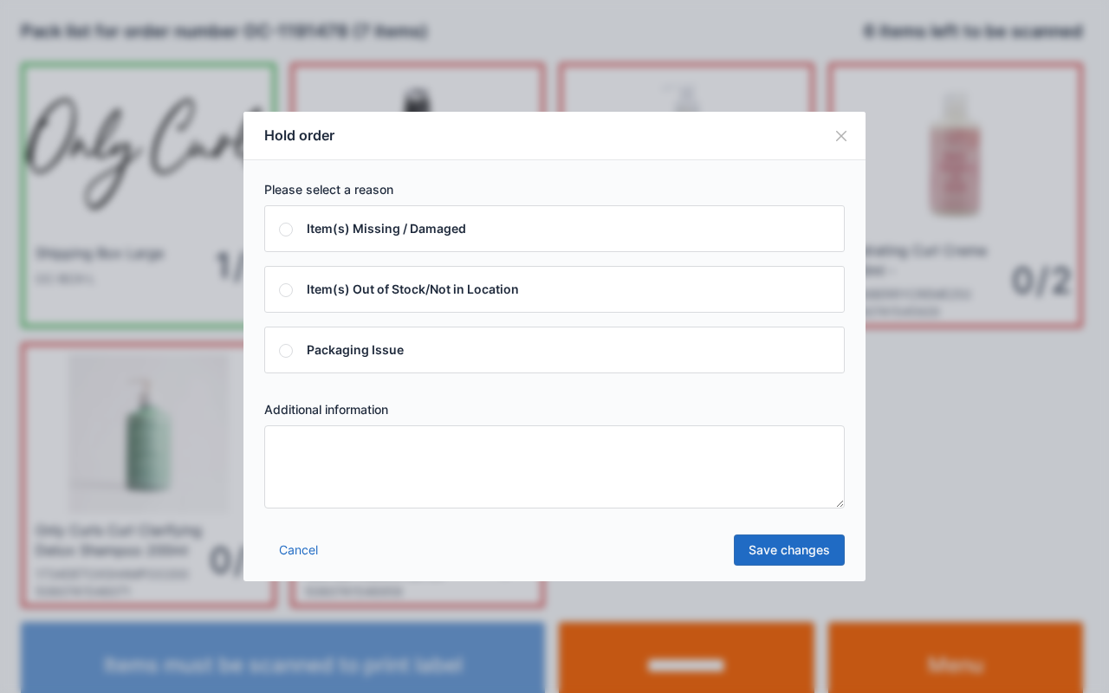
click at [695, 442] on textarea at bounding box center [554, 467] width 581 height 83
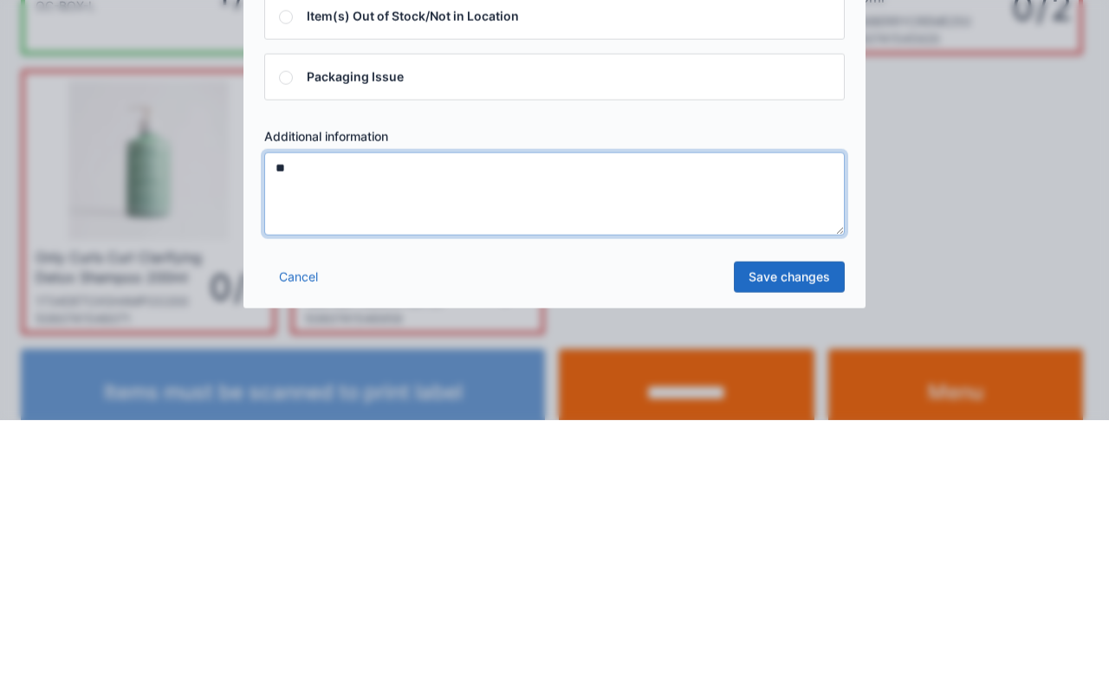
type textarea "**"
click at [807, 535] on link "Save changes" at bounding box center [789, 550] width 111 height 31
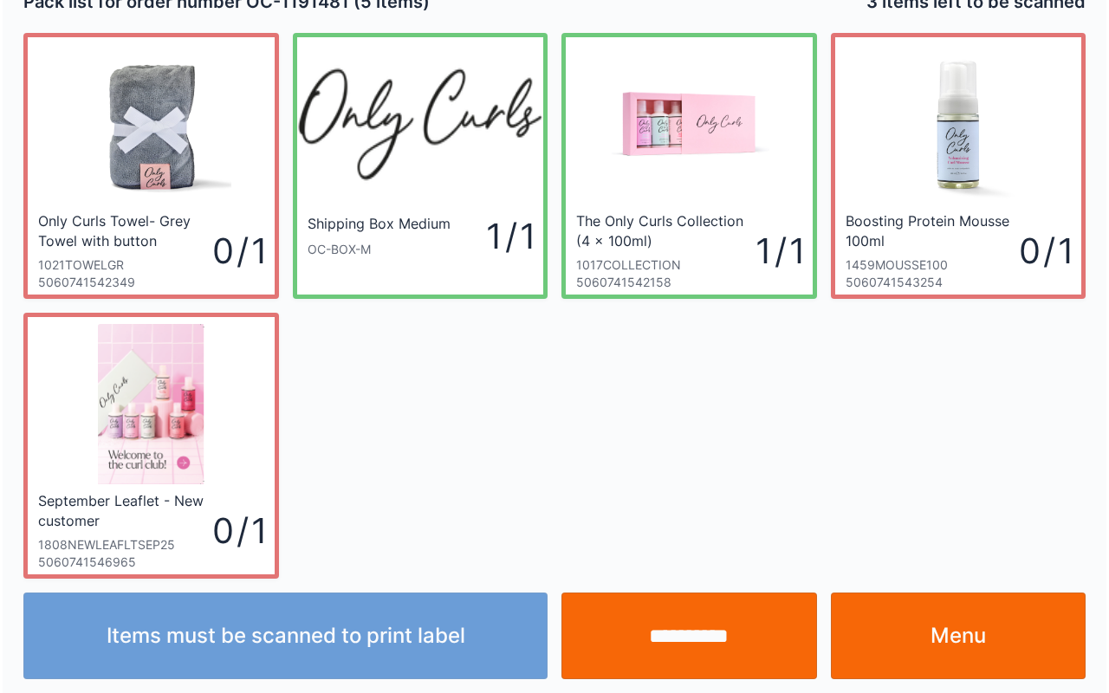
scroll to position [31, 0]
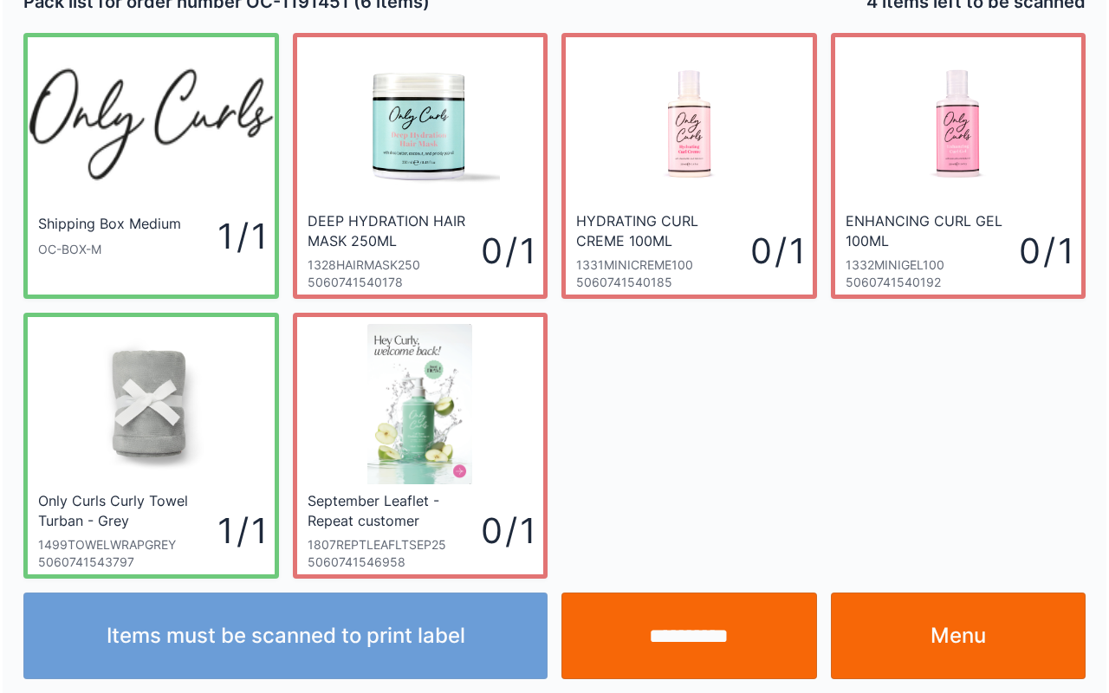
scroll to position [31, 0]
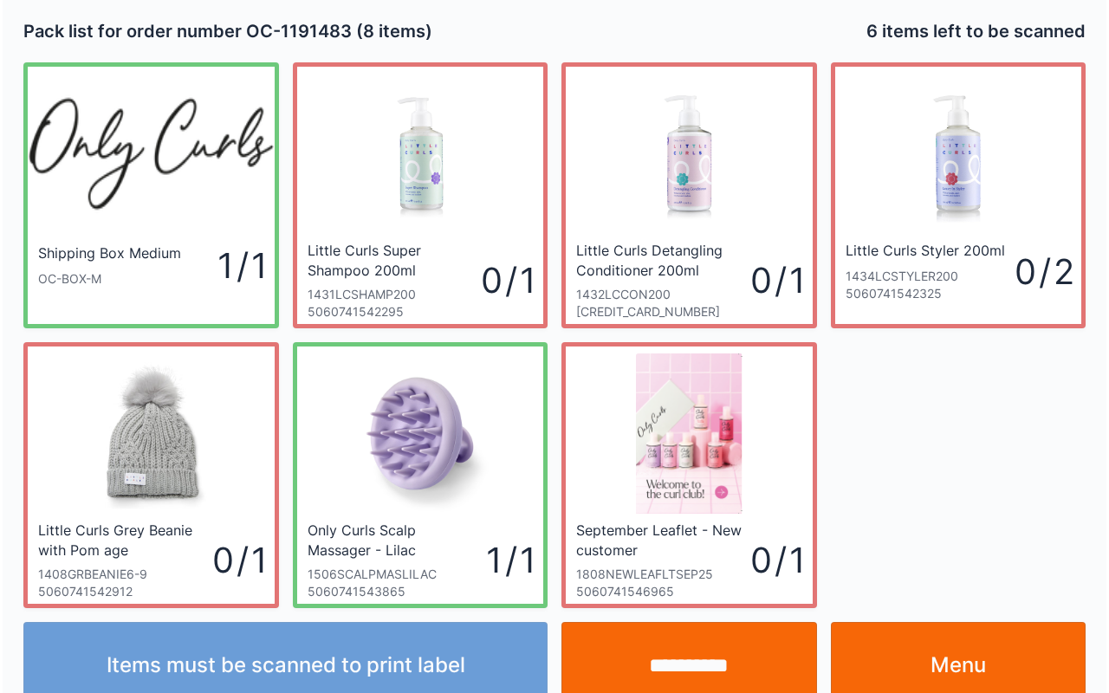
scroll to position [31, 0]
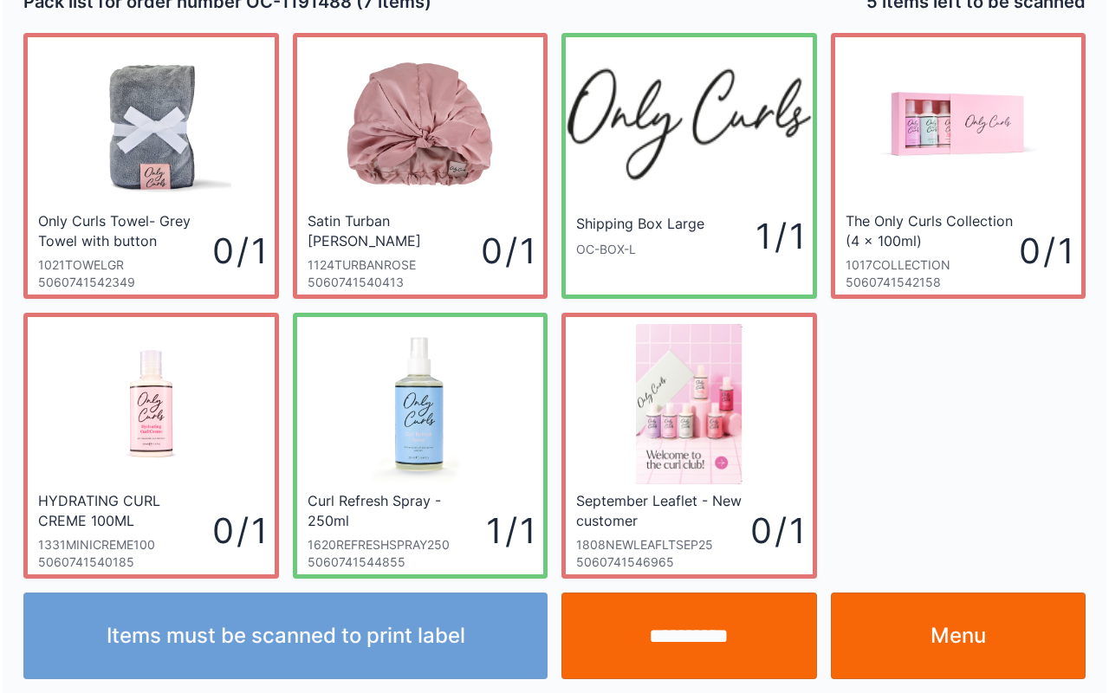
scroll to position [31, 0]
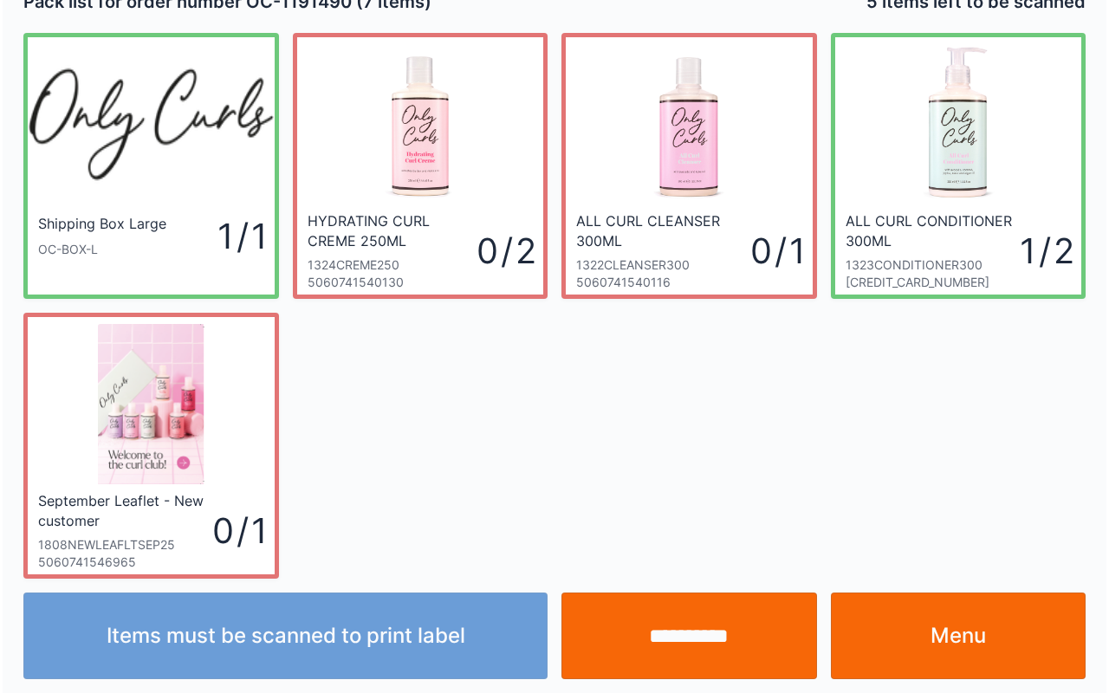
scroll to position [31, 0]
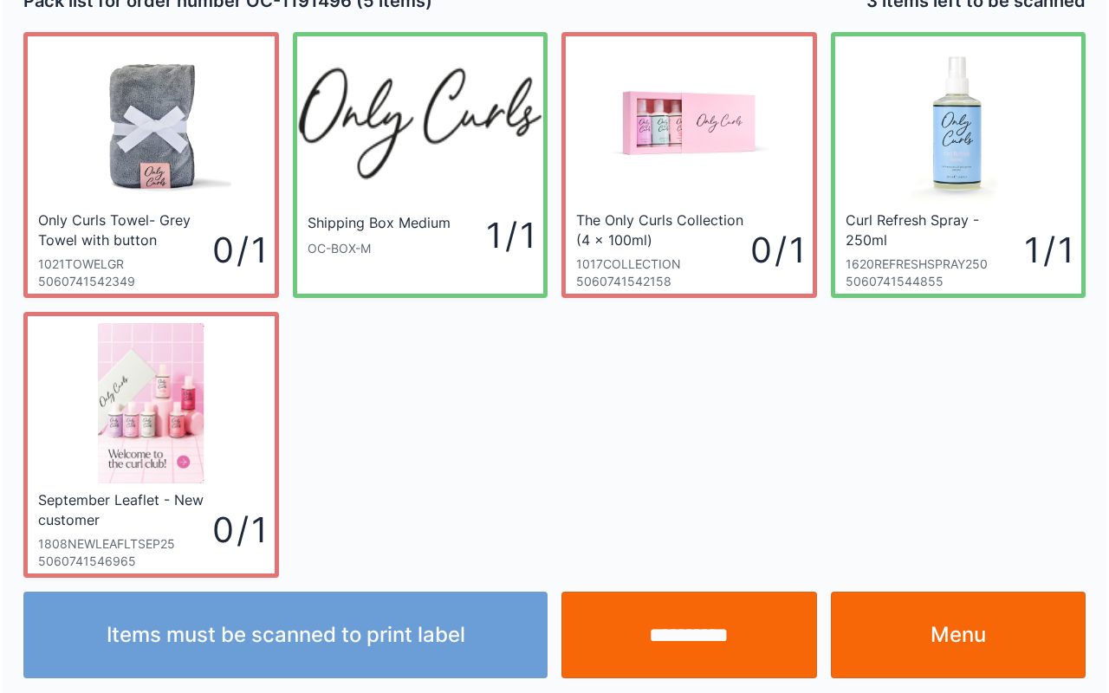
scroll to position [31, 0]
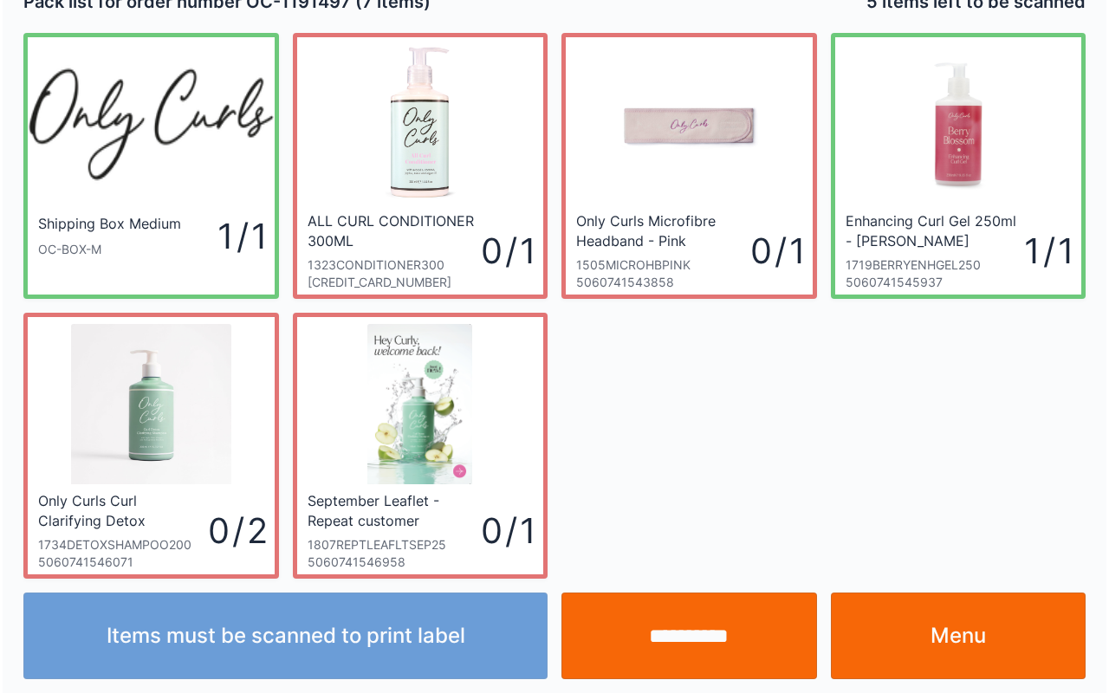
scroll to position [31, 0]
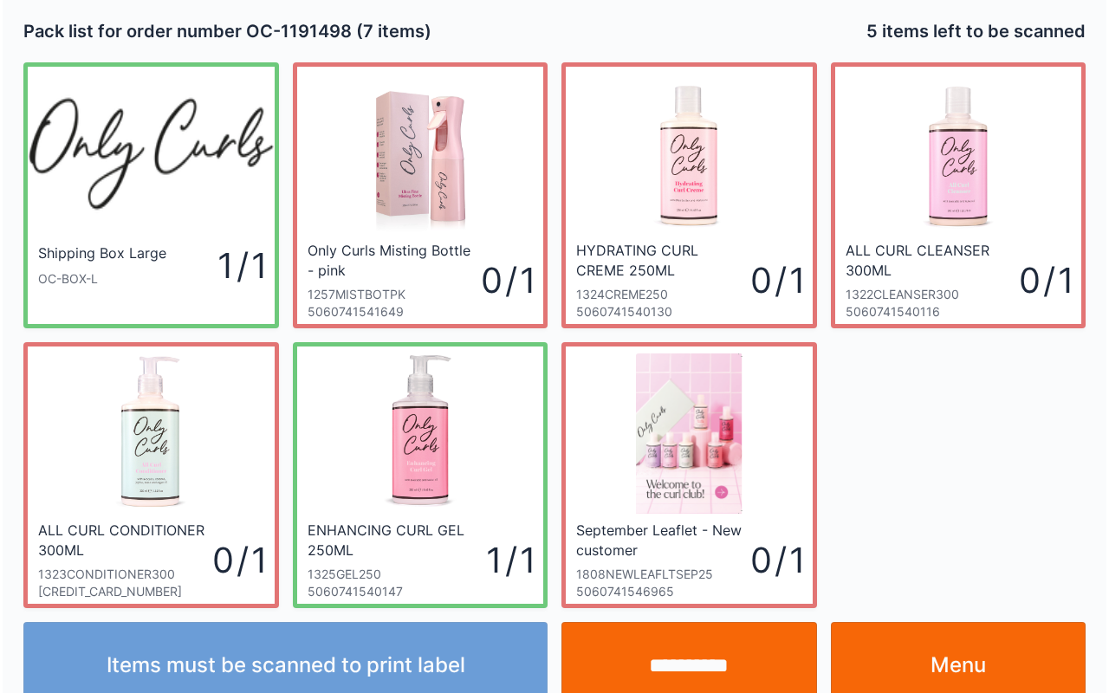
scroll to position [31, 0]
